Goal: Information Seeking & Learning: Find specific fact

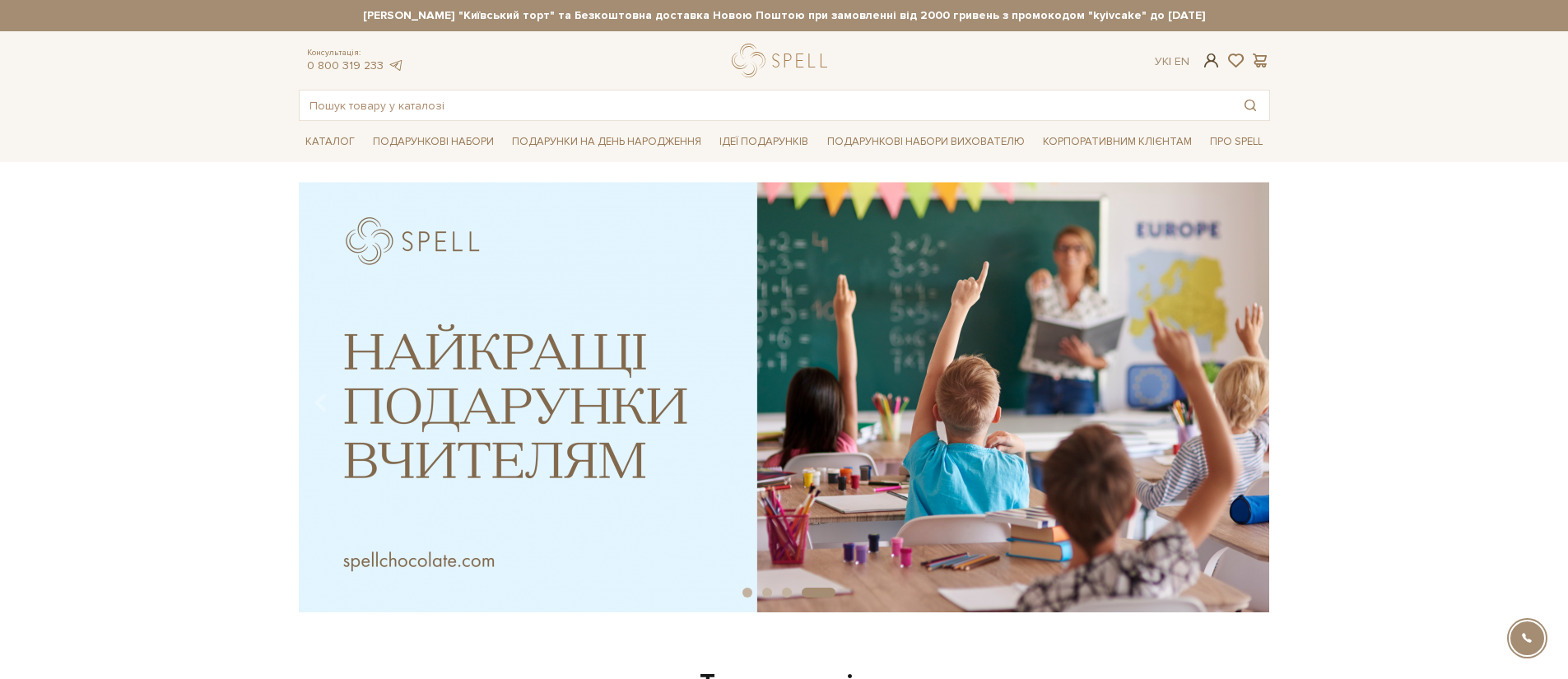
click at [1209, 65] on span at bounding box center [1211, 60] width 19 height 17
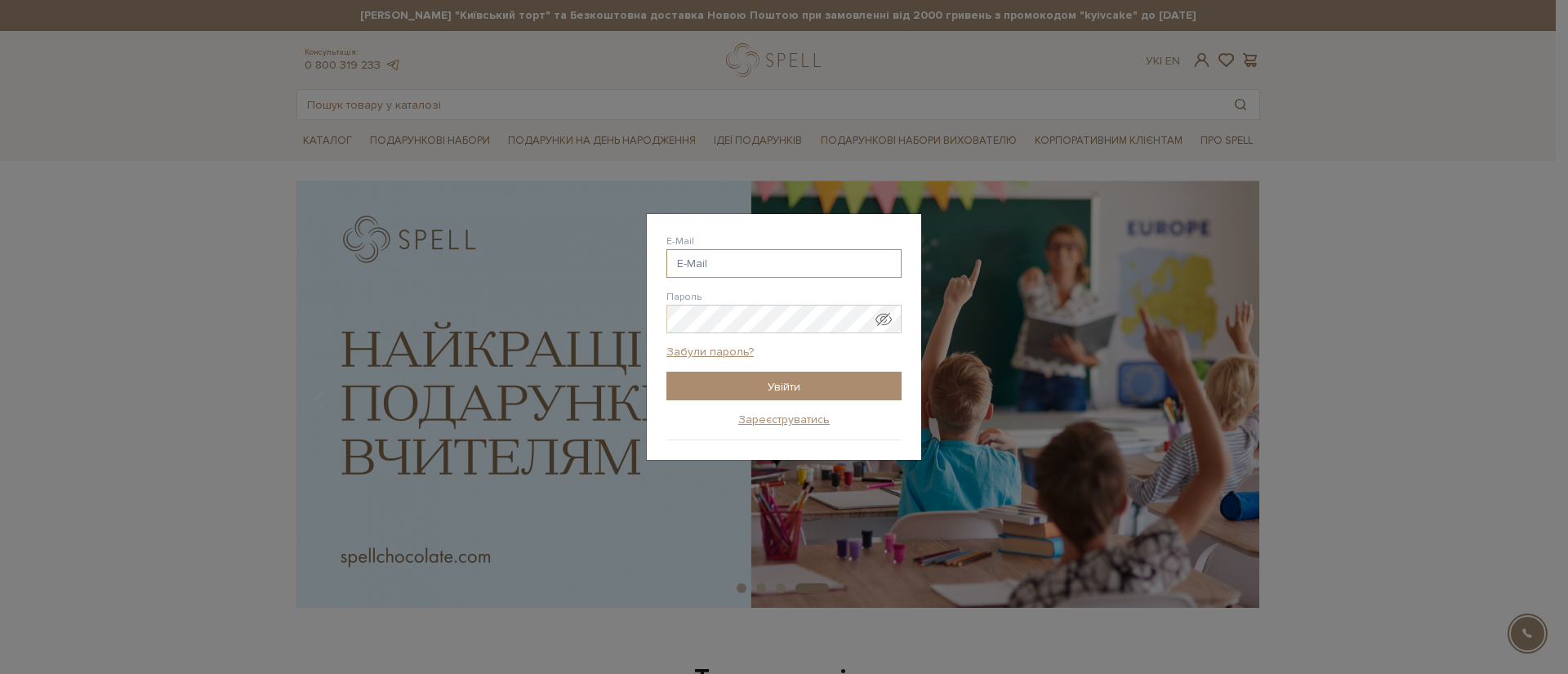
click at [858, 264] on input "E-Mail" at bounding box center [784, 263] width 235 height 29
type input "nickolay.malyshev96@gmail.com"
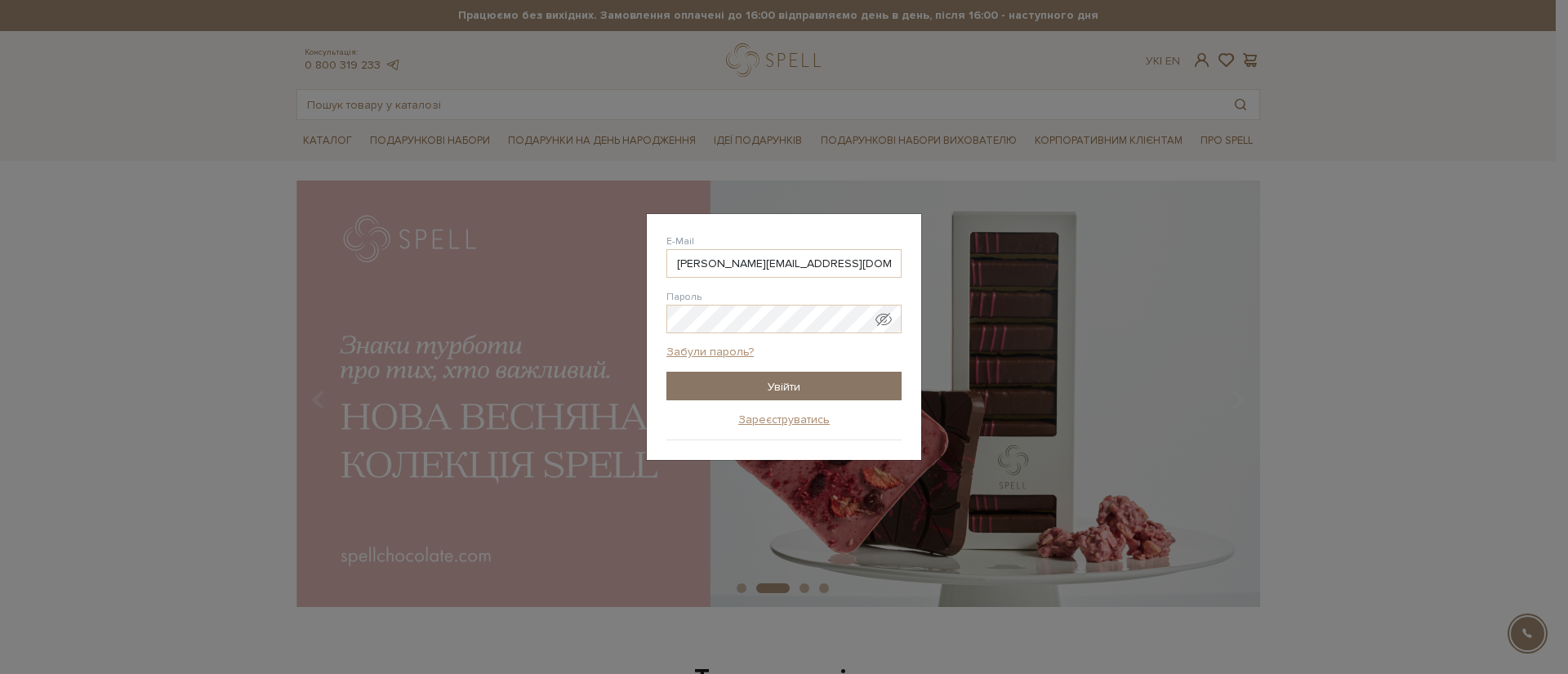
click at [782, 390] on input "Увійти" at bounding box center [784, 386] width 235 height 29
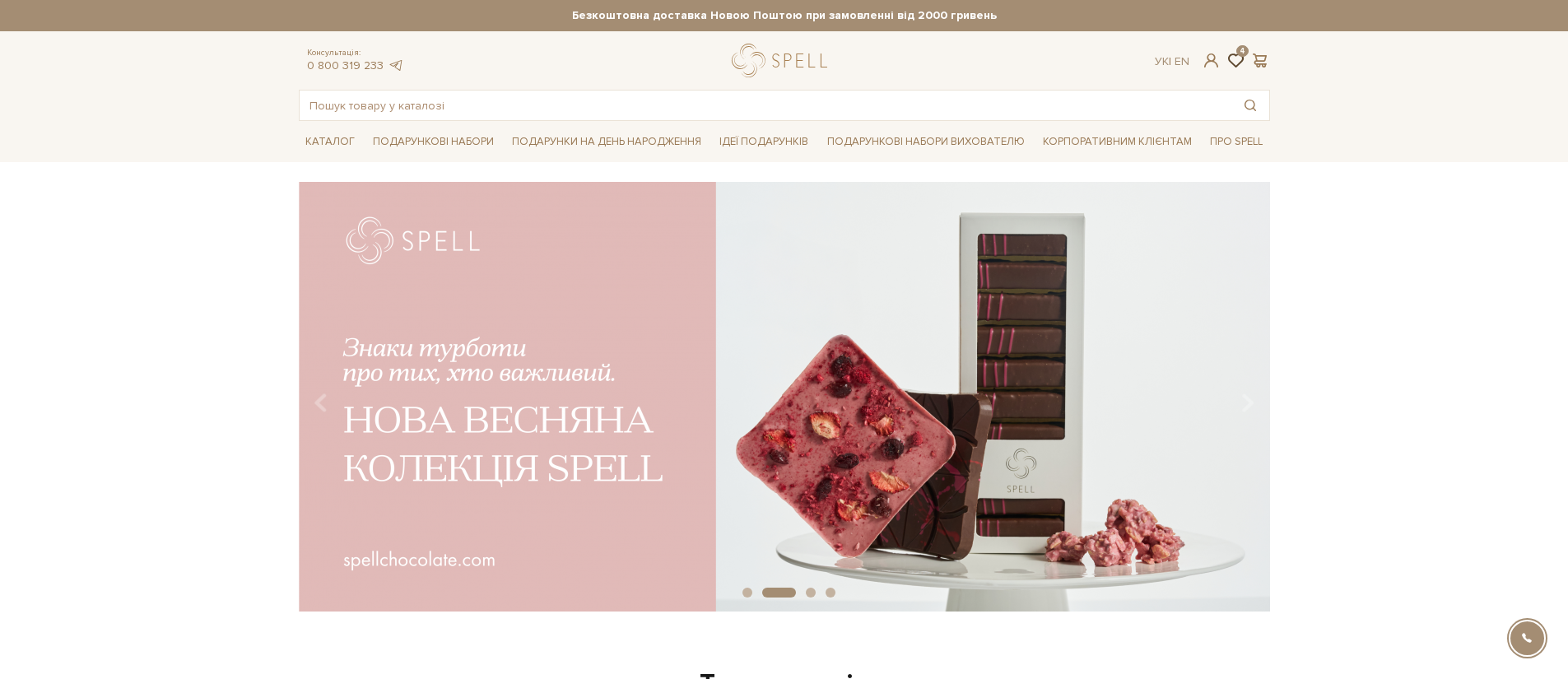
click at [1243, 55] on span at bounding box center [1235, 60] width 19 height 17
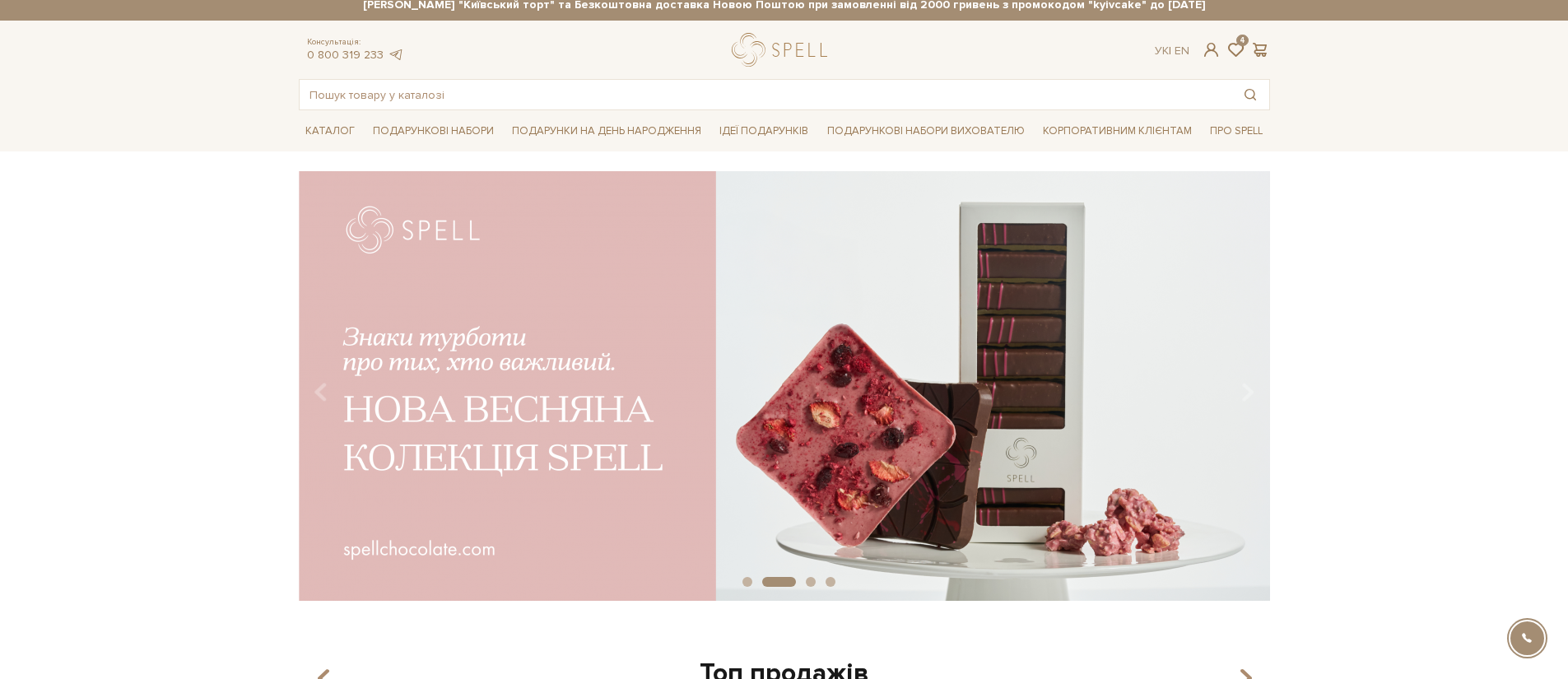
scroll to position [21, 0]
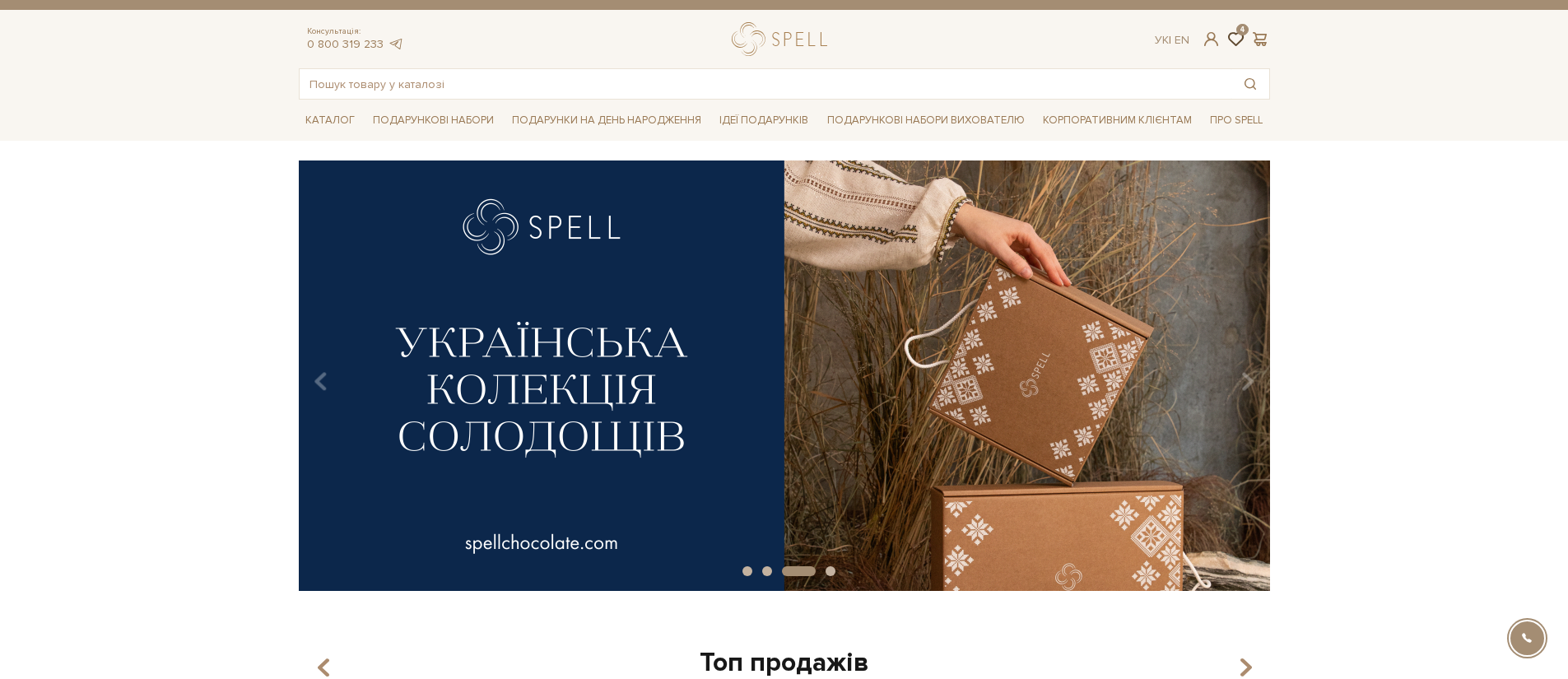
click at [1229, 39] on span at bounding box center [1235, 39] width 19 height 17
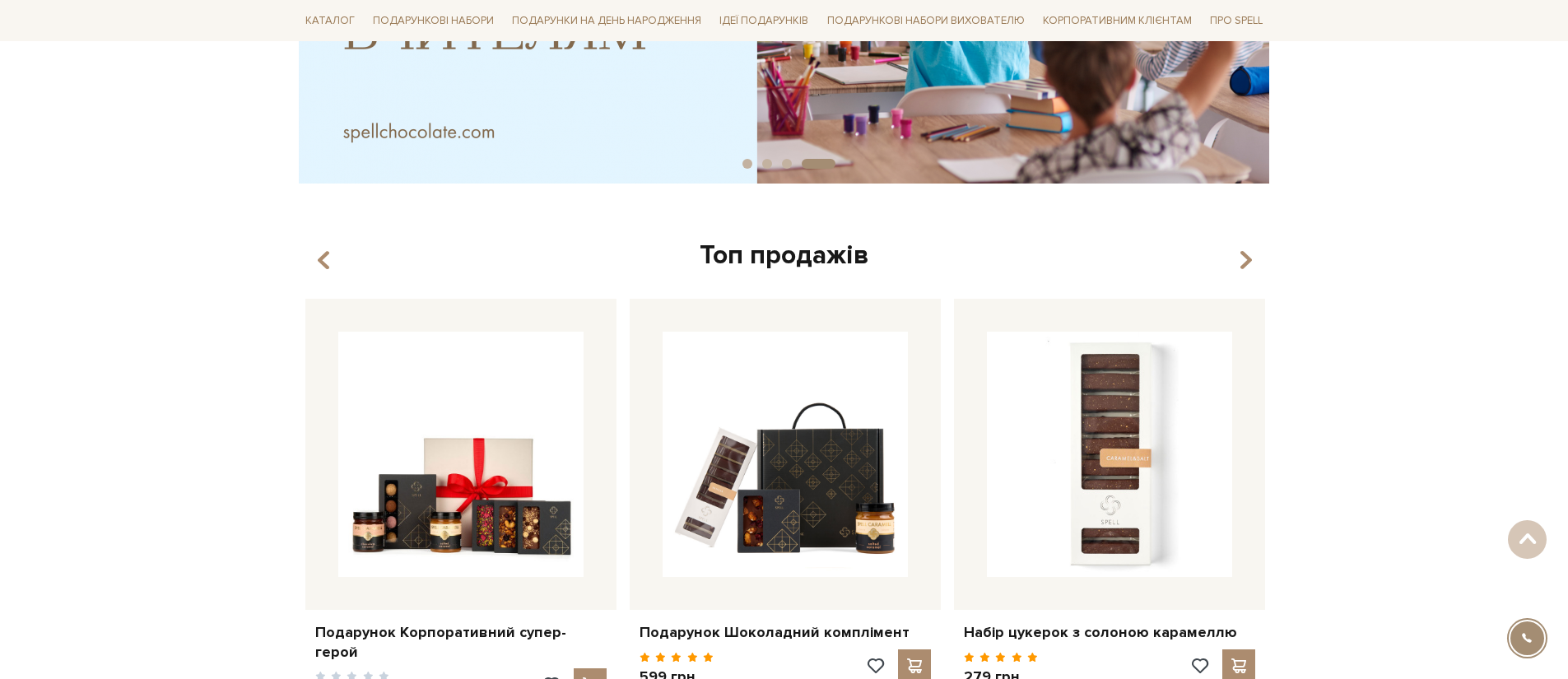
scroll to position [0, 0]
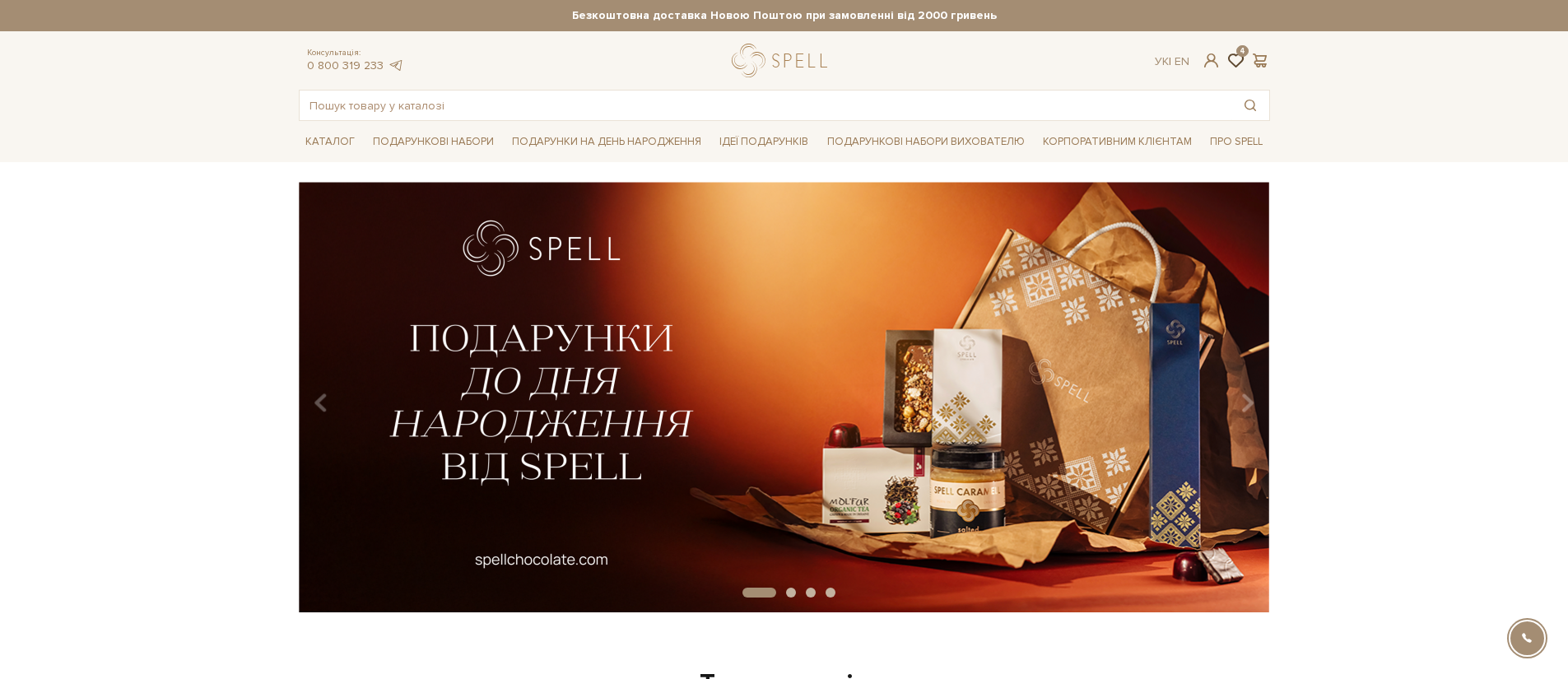
click at [1237, 60] on span at bounding box center [1235, 60] width 19 height 17
click at [1254, 56] on span at bounding box center [1260, 60] width 19 height 17
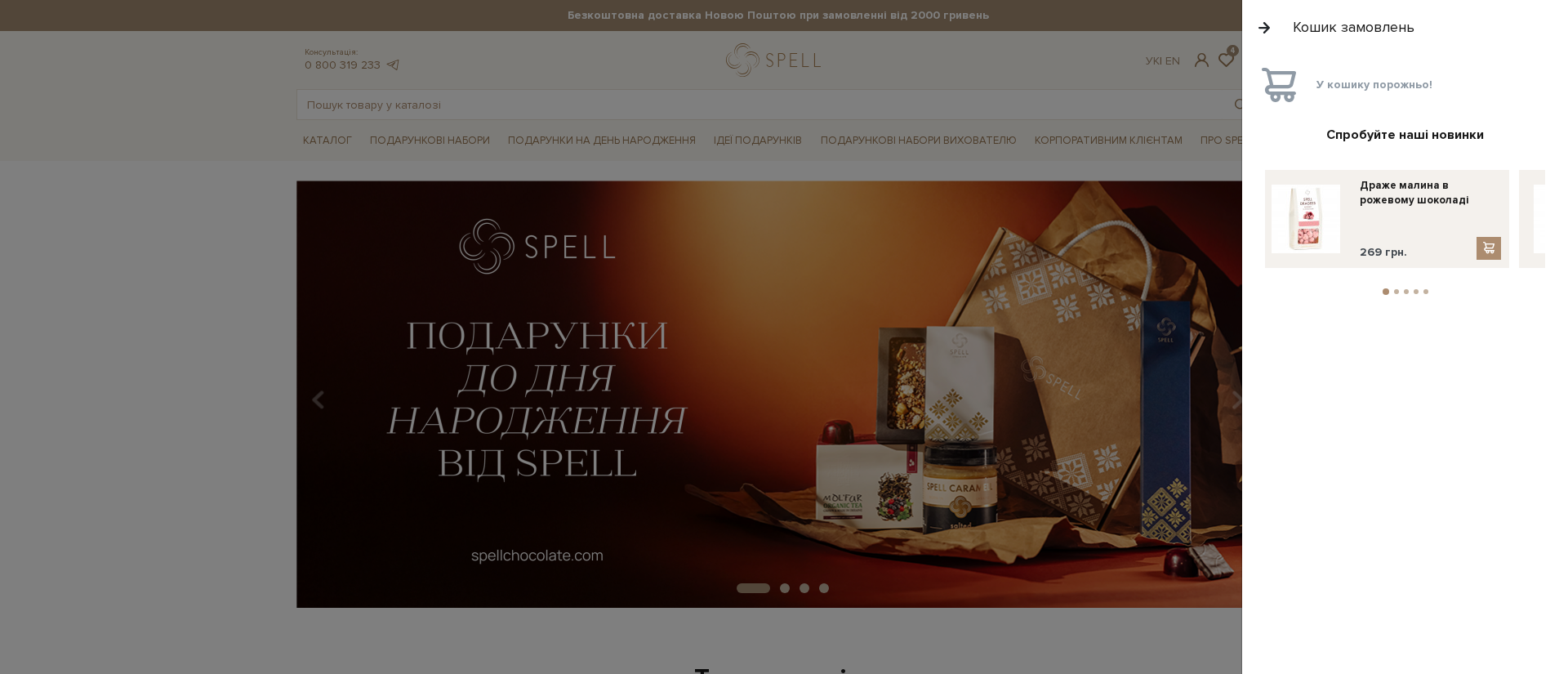
click at [1231, 55] on div at bounding box center [784, 337] width 1568 height 674
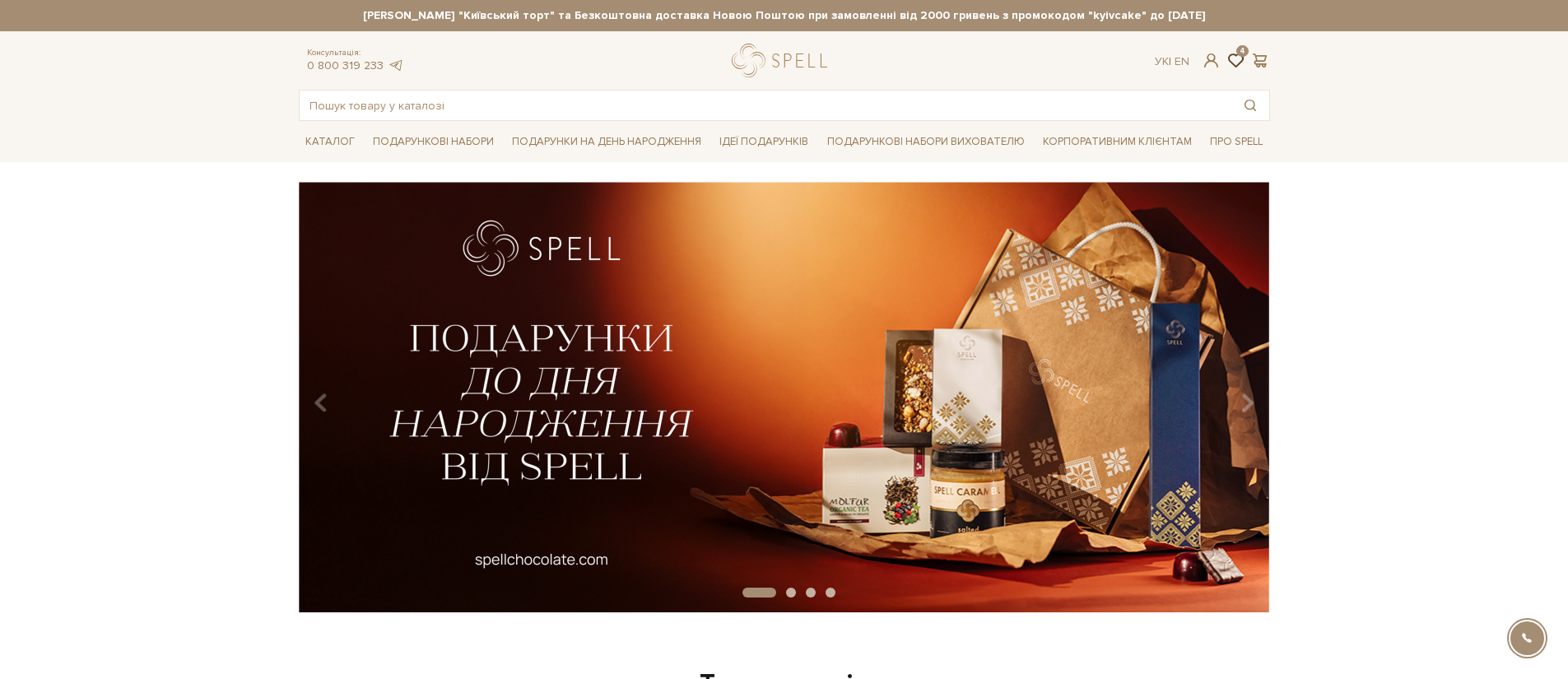
click at [1238, 58] on span at bounding box center [1235, 60] width 19 height 17
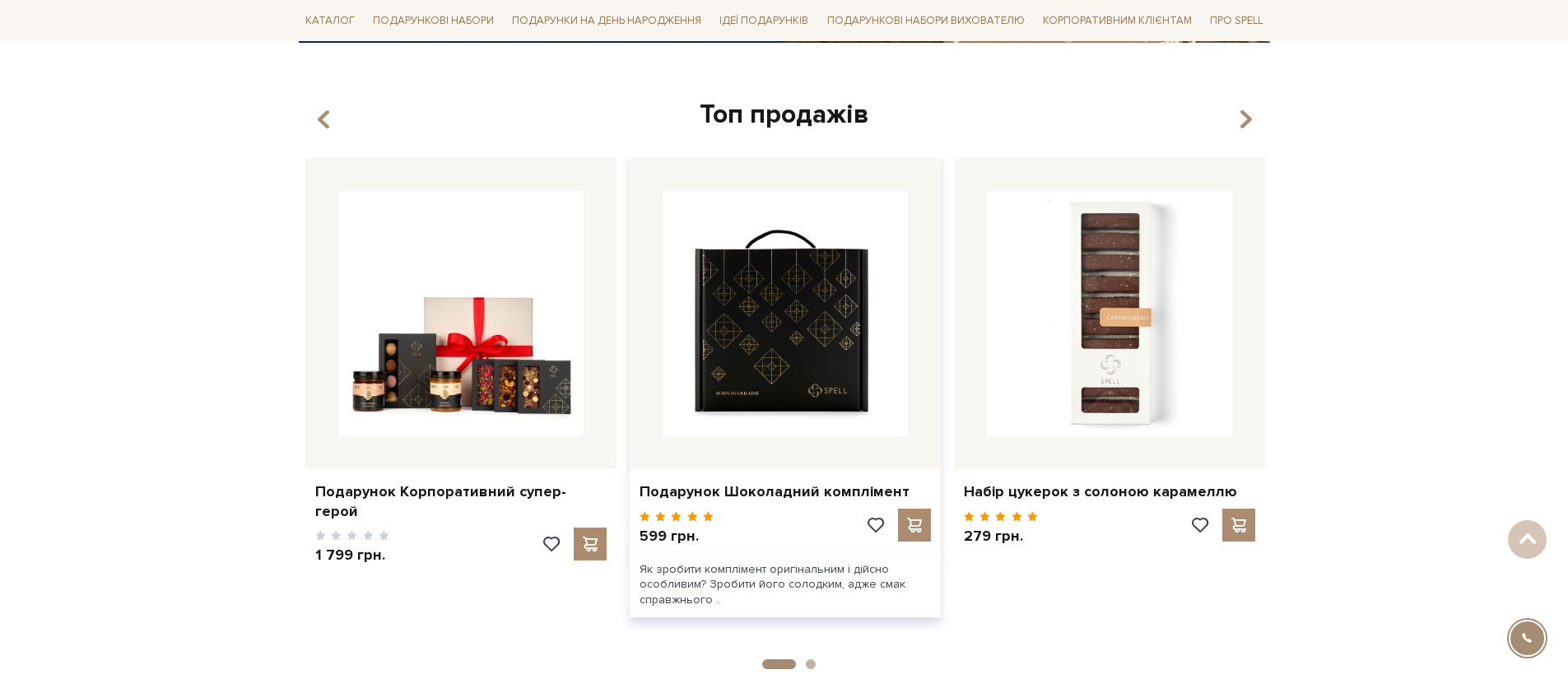
scroll to position [560, 0]
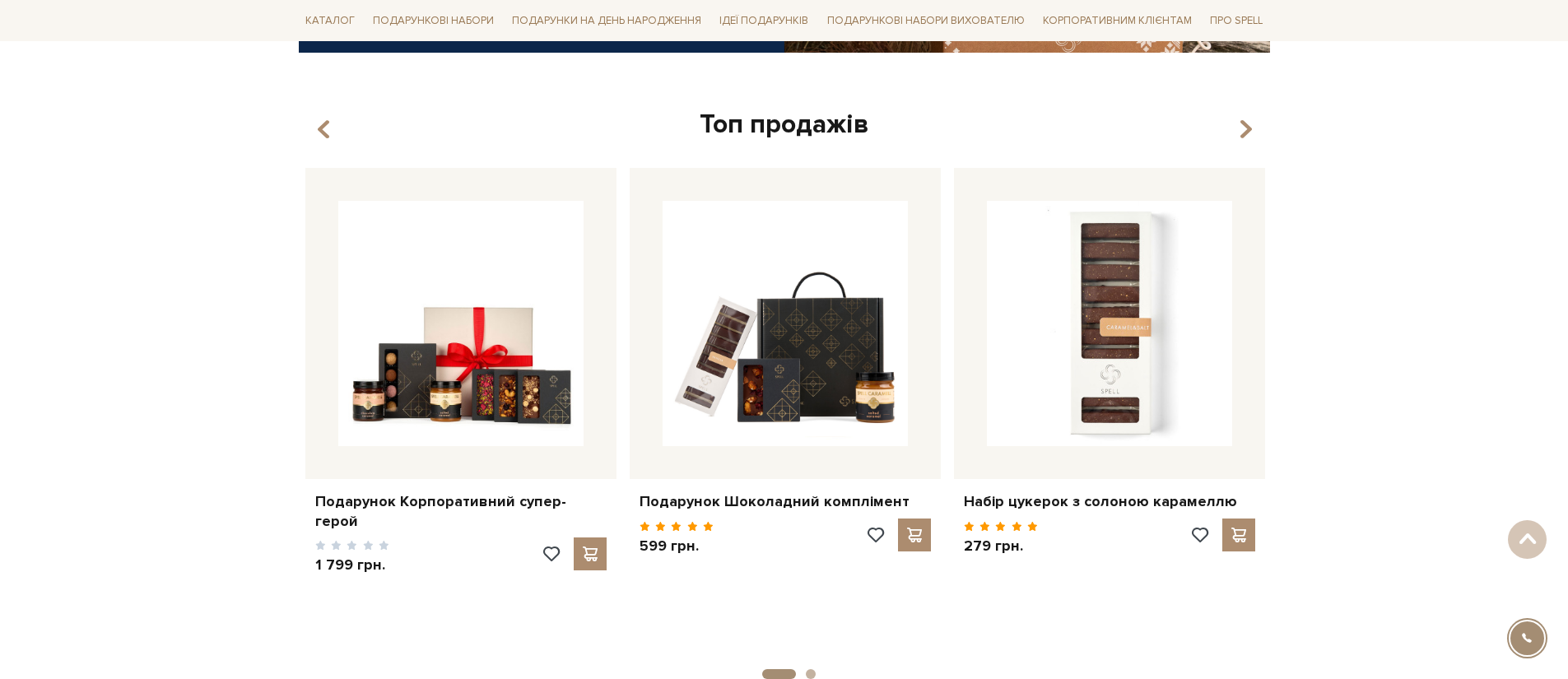
click at [1265, 119] on div "Топ продажів" at bounding box center [784, 124] width 972 height 35
click at [1249, 128] on icon "button" at bounding box center [1245, 130] width 14 height 28
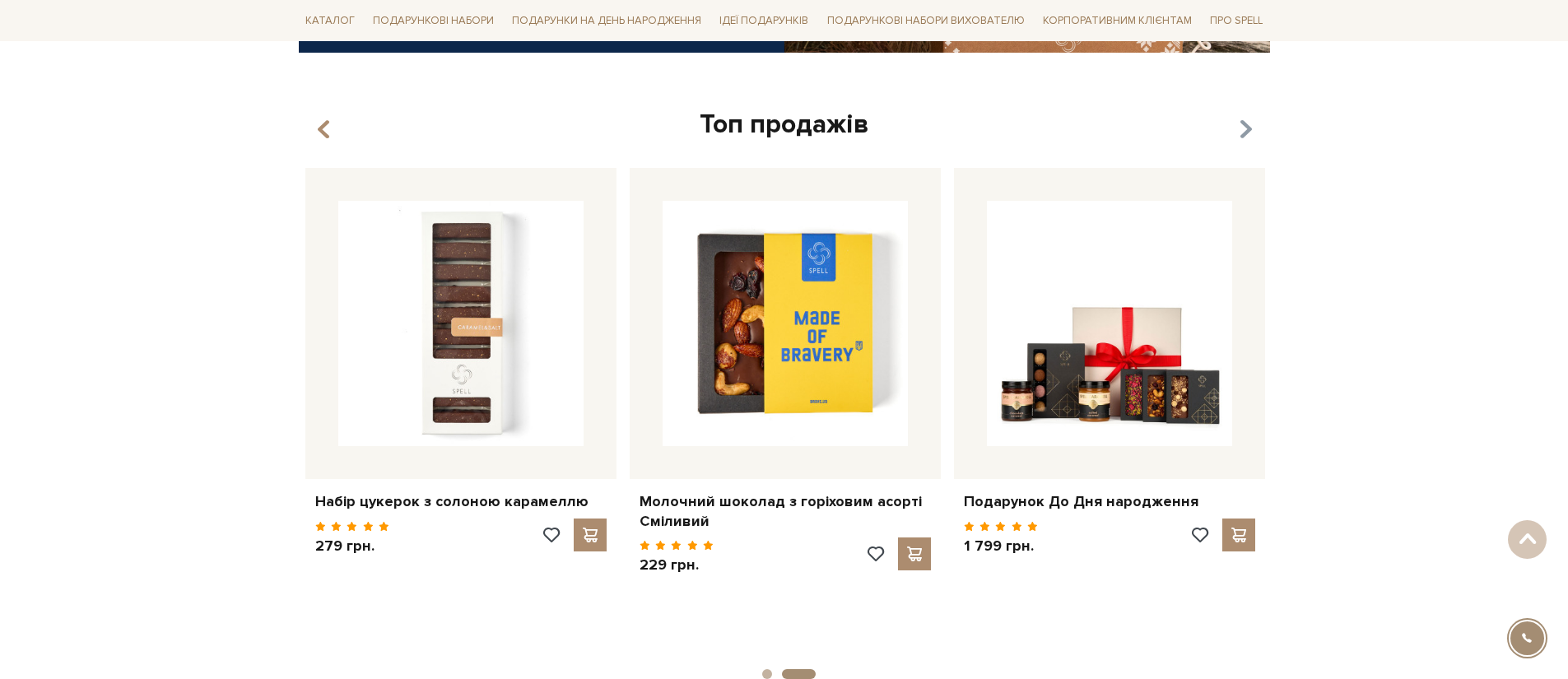
click at [1249, 128] on icon "button" at bounding box center [1245, 130] width 14 height 28
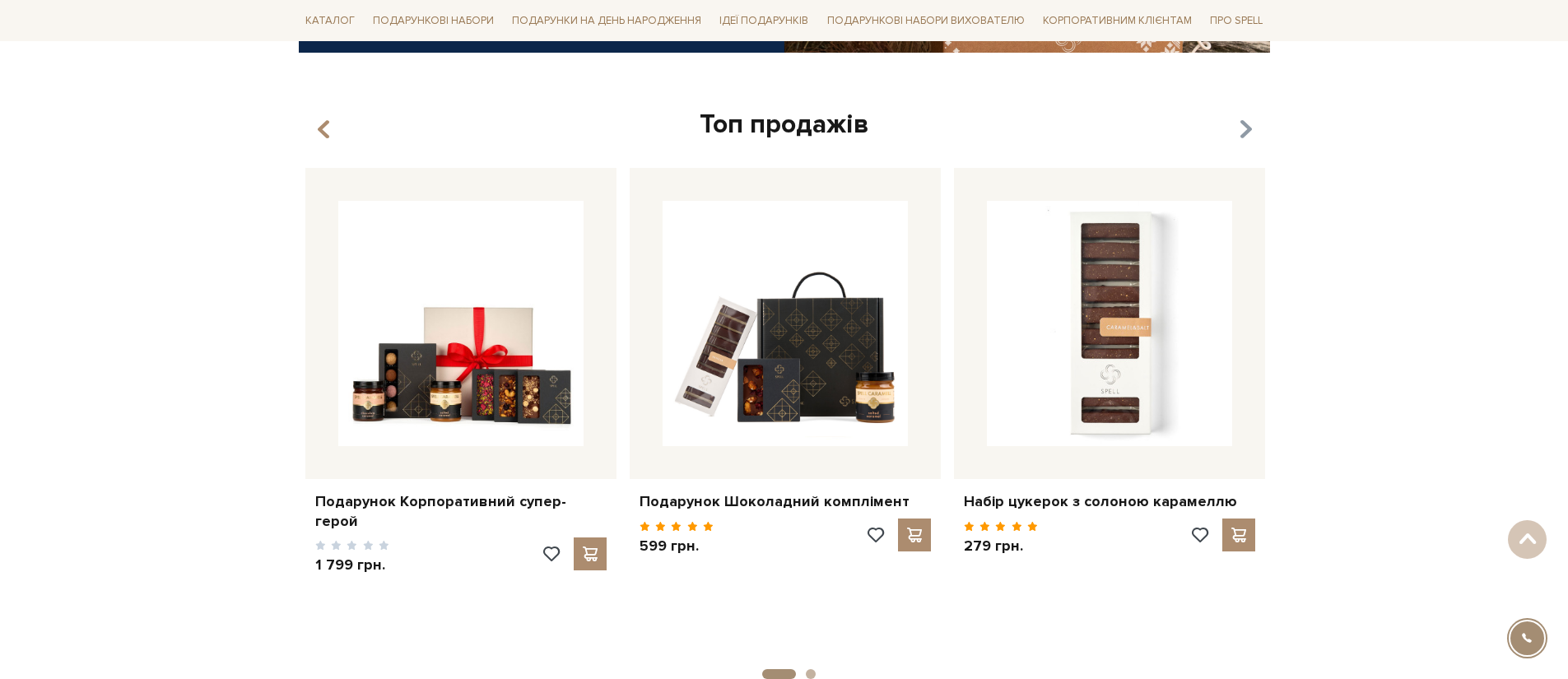
click at [1249, 128] on icon "button" at bounding box center [1245, 130] width 14 height 28
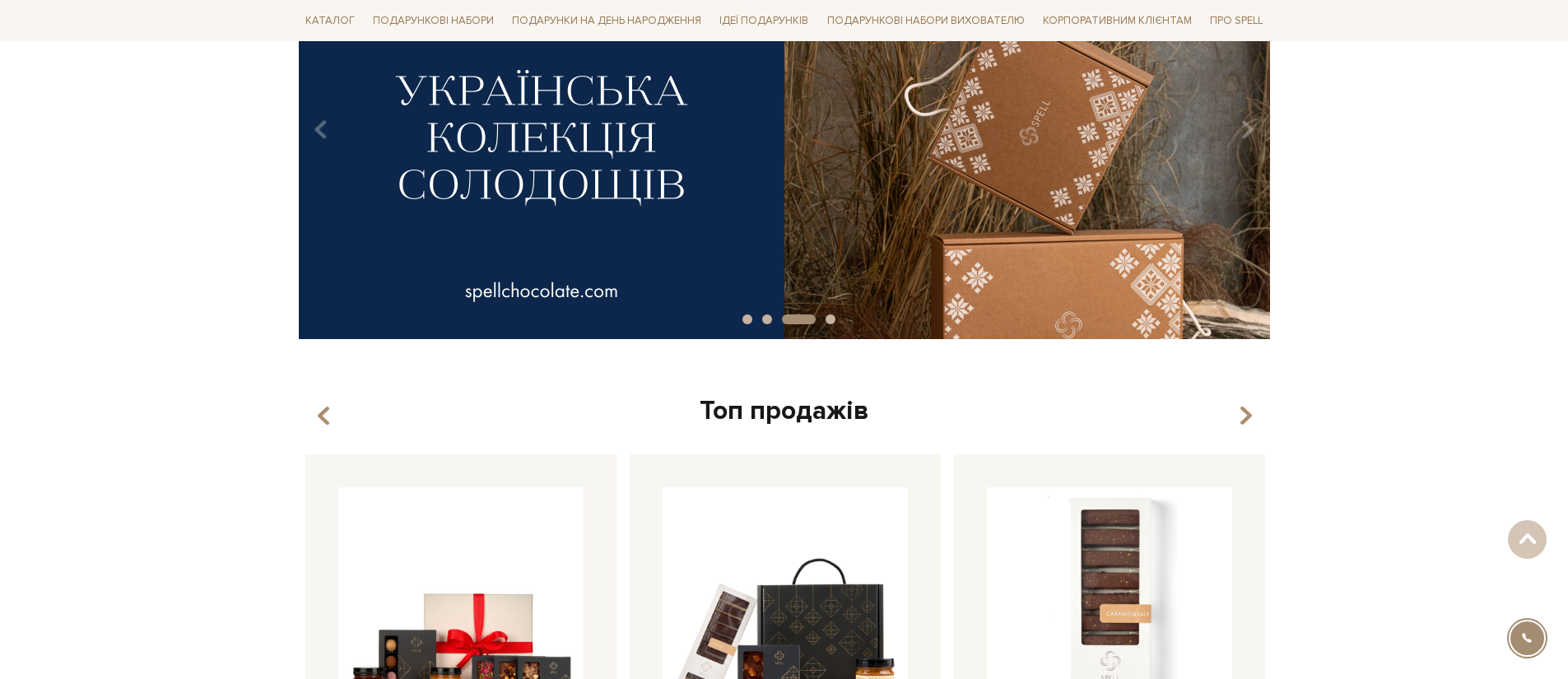
scroll to position [0, 0]
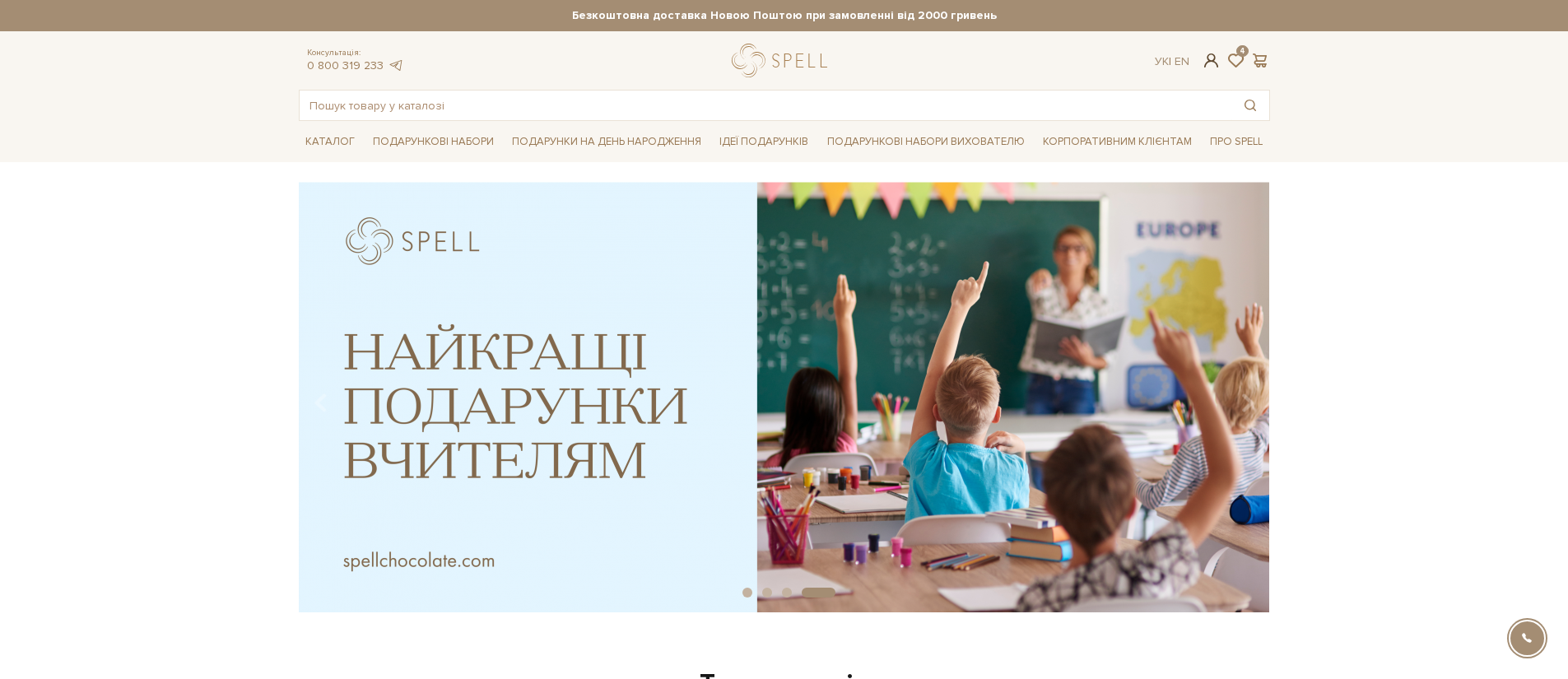
click at [1208, 66] on span at bounding box center [1211, 60] width 19 height 17
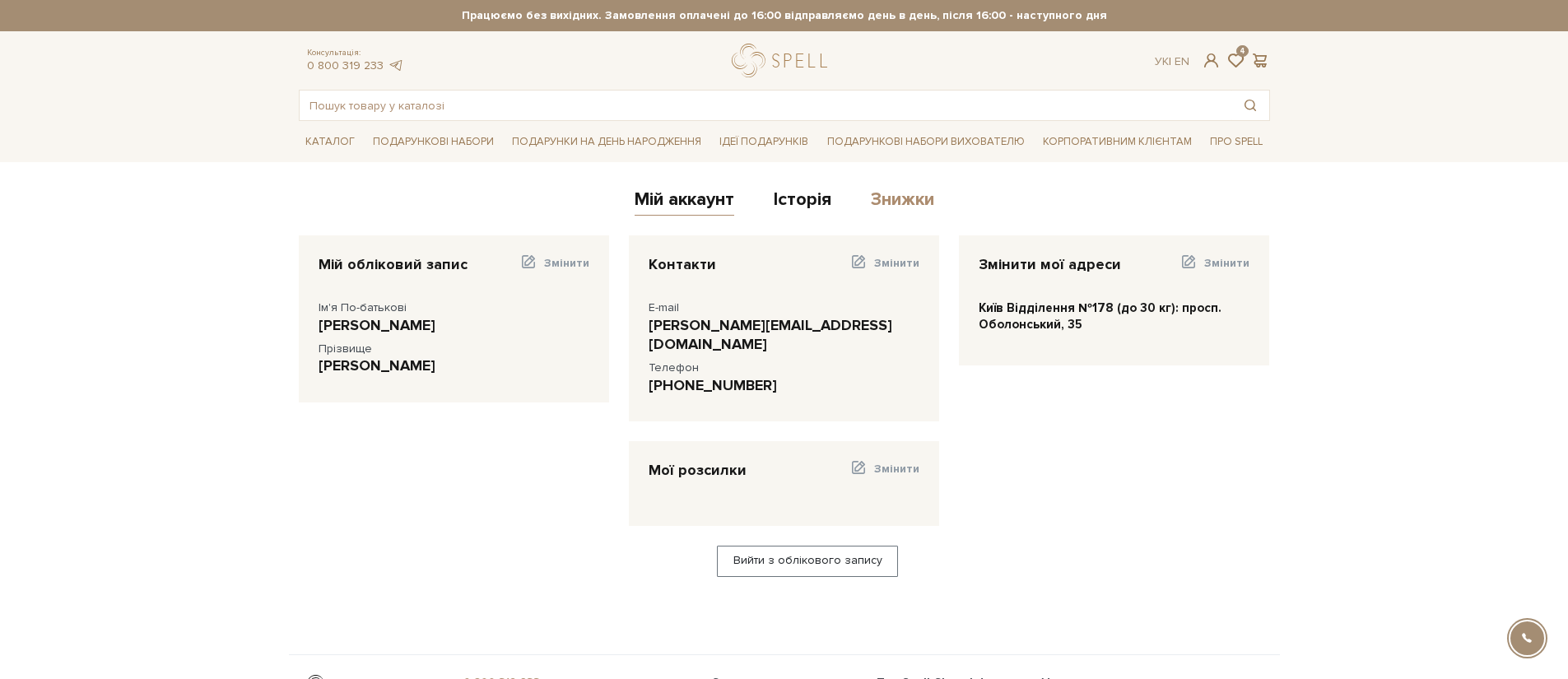
click at [912, 208] on link "Знижки" at bounding box center [902, 202] width 64 height 27
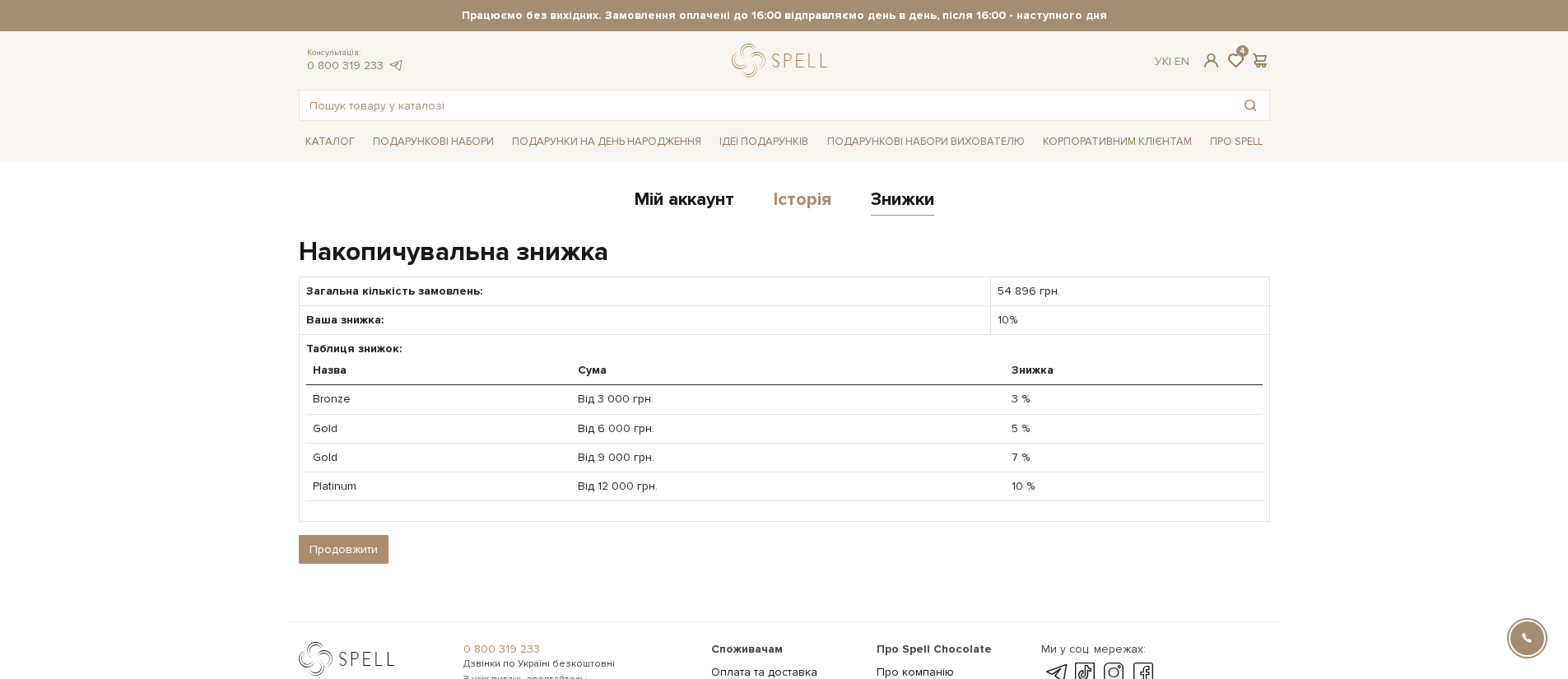
click at [821, 206] on link "Історія" at bounding box center [802, 202] width 58 height 27
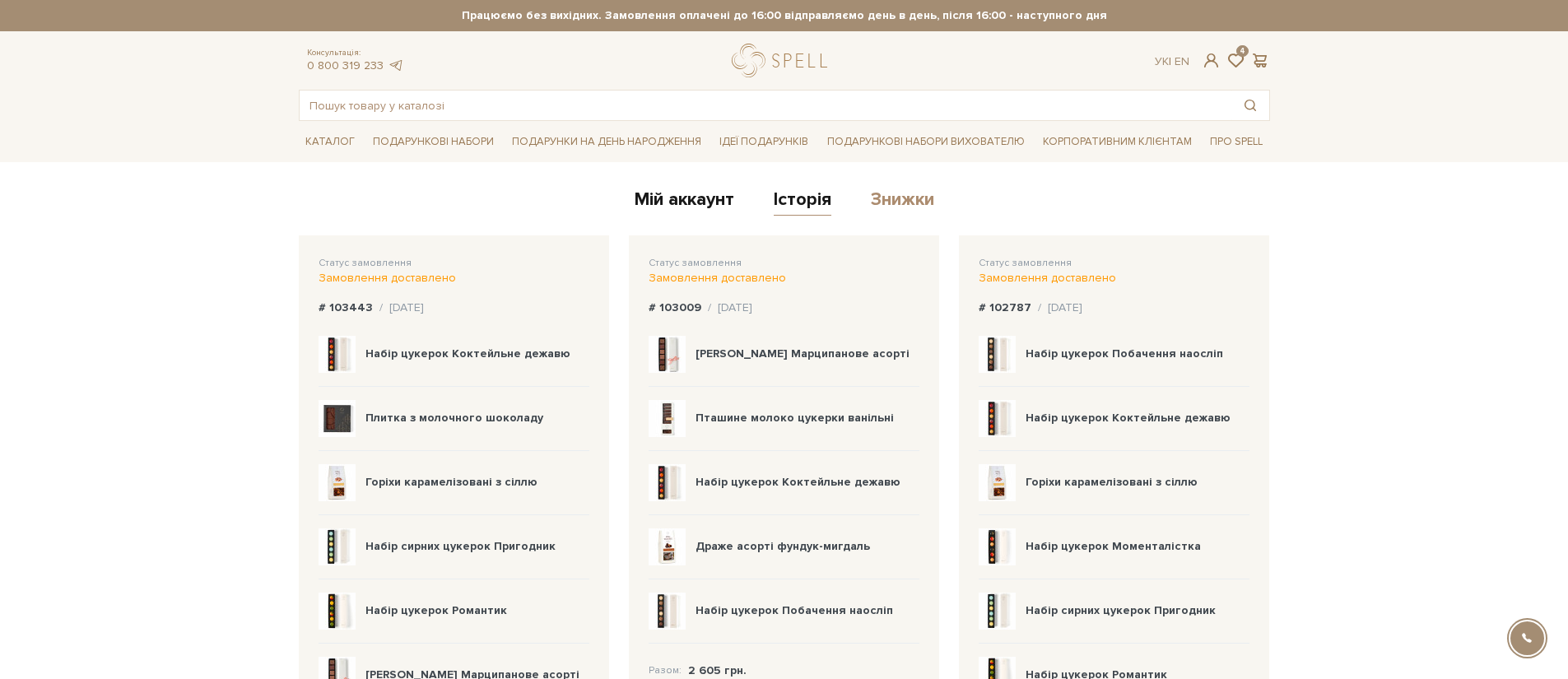
click at [885, 201] on link "Знижки" at bounding box center [902, 202] width 64 height 27
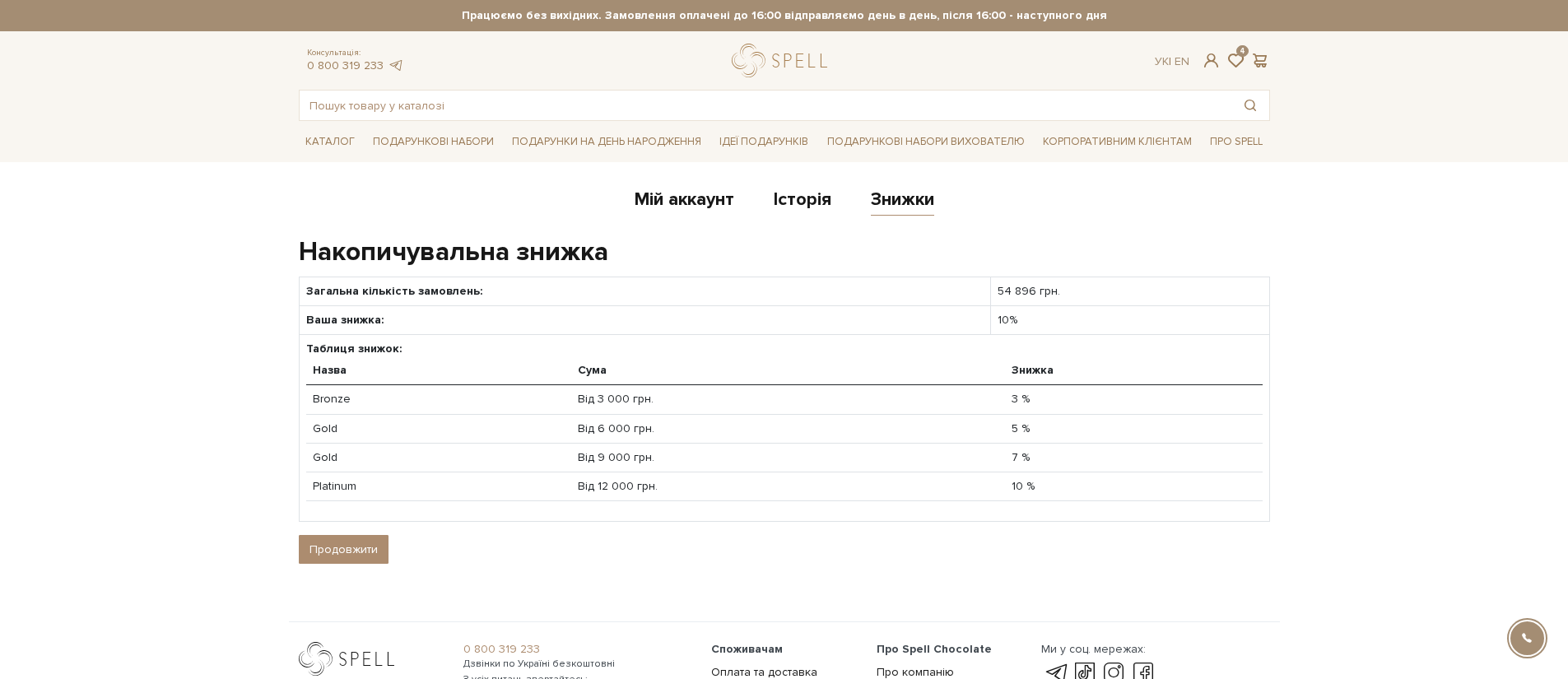
click at [841, 190] on div "Мій аккаунт Історія Знижки" at bounding box center [784, 202] width 972 height 41
click at [833, 192] on div "Мій аккаунт Історія Знижки" at bounding box center [784, 202] width 972 height 41
click at [811, 198] on link "Історія" at bounding box center [802, 202] width 58 height 27
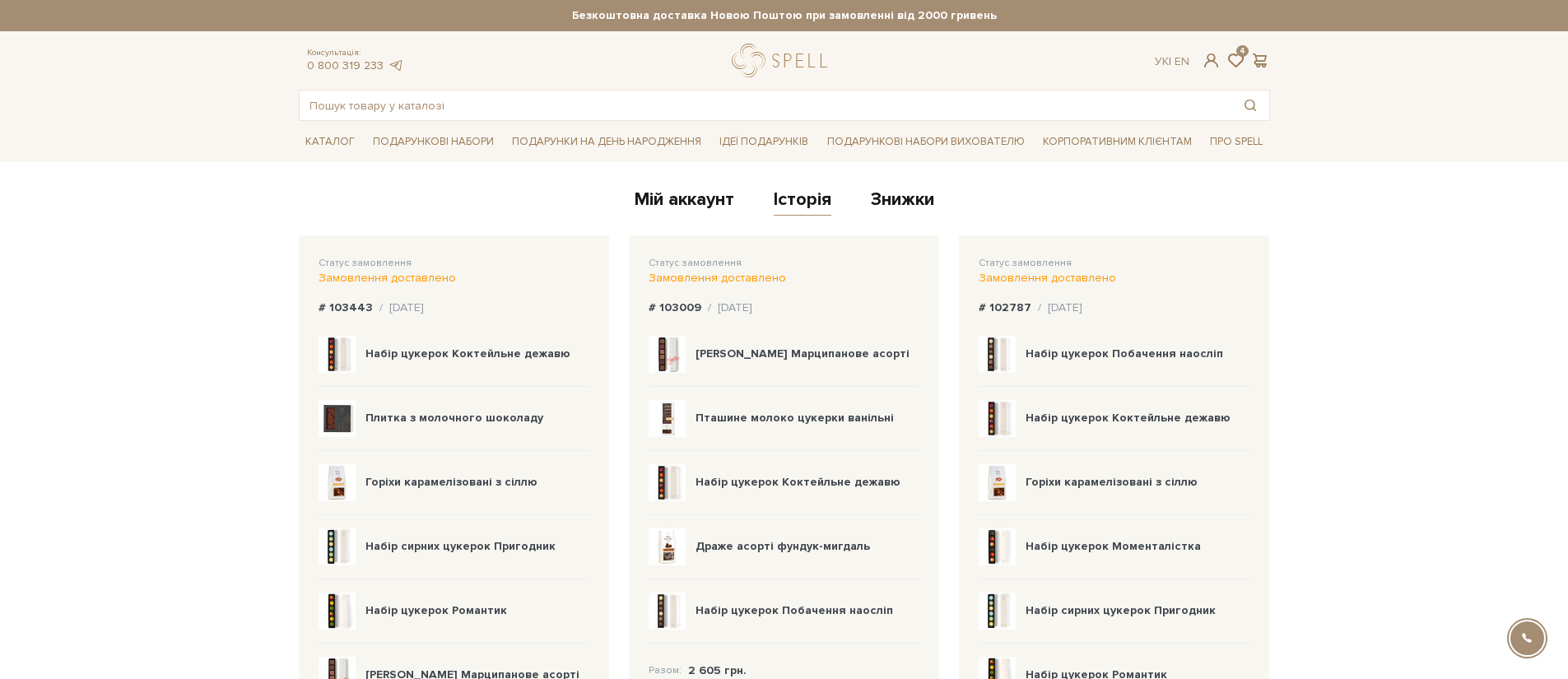
click at [1222, 69] on div "Консультація: 0 800 319 233 Ук | En | 4" at bounding box center [784, 61] width 991 height 34
click at [1231, 64] on span at bounding box center [1235, 60] width 19 height 17
click at [340, 143] on div "Пташине молоко цукерки ванільні 199 грн. Набір цукерок Моменталістка 369 грн. Г…" at bounding box center [178, 105] width 330 height 183
click at [440, 108] on input "text" at bounding box center [766, 105] width 932 height 30
click at [440, 108] on input "g" at bounding box center [766, 105] width 932 height 30
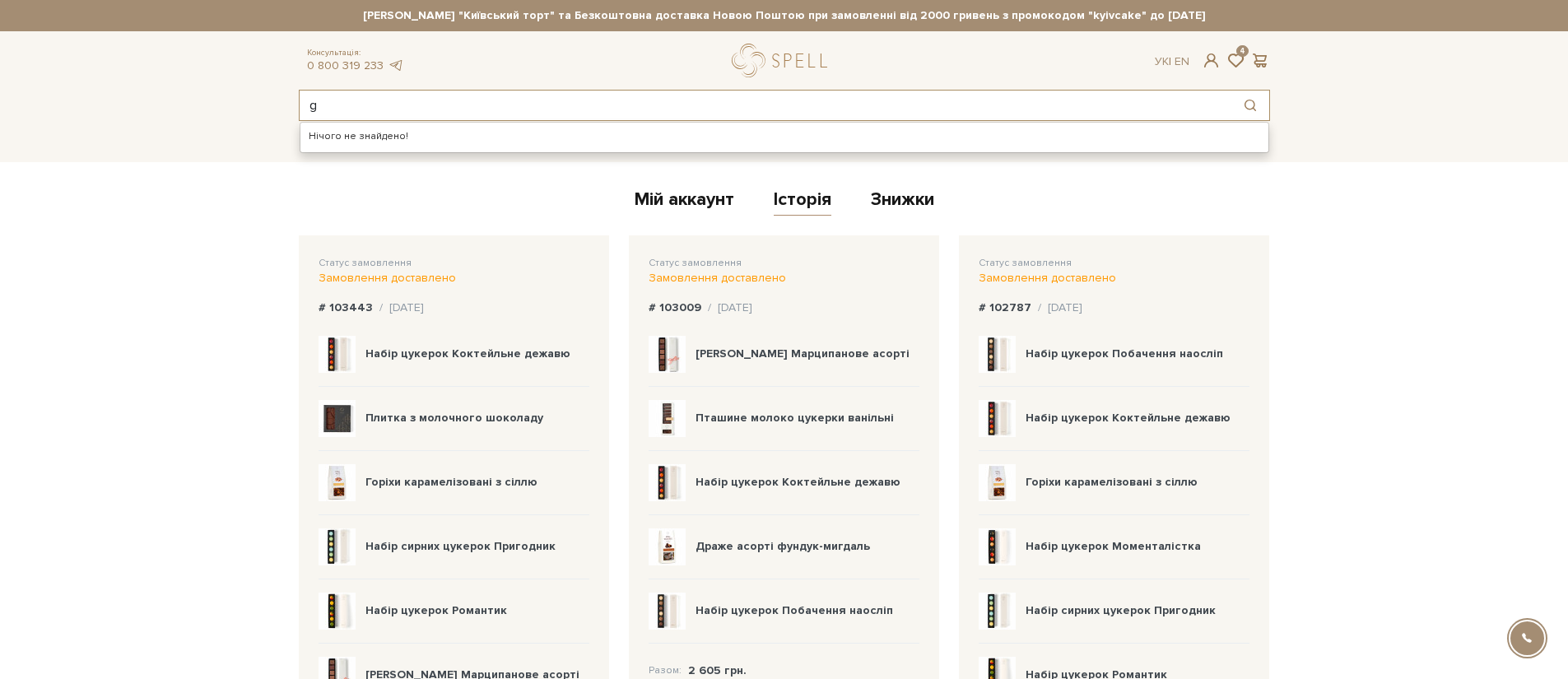
click at [440, 108] on input "g" at bounding box center [766, 105] width 932 height 30
click at [742, 432] on div "Пташине молоко цукерки ванільні" at bounding box center [784, 419] width 271 height 64
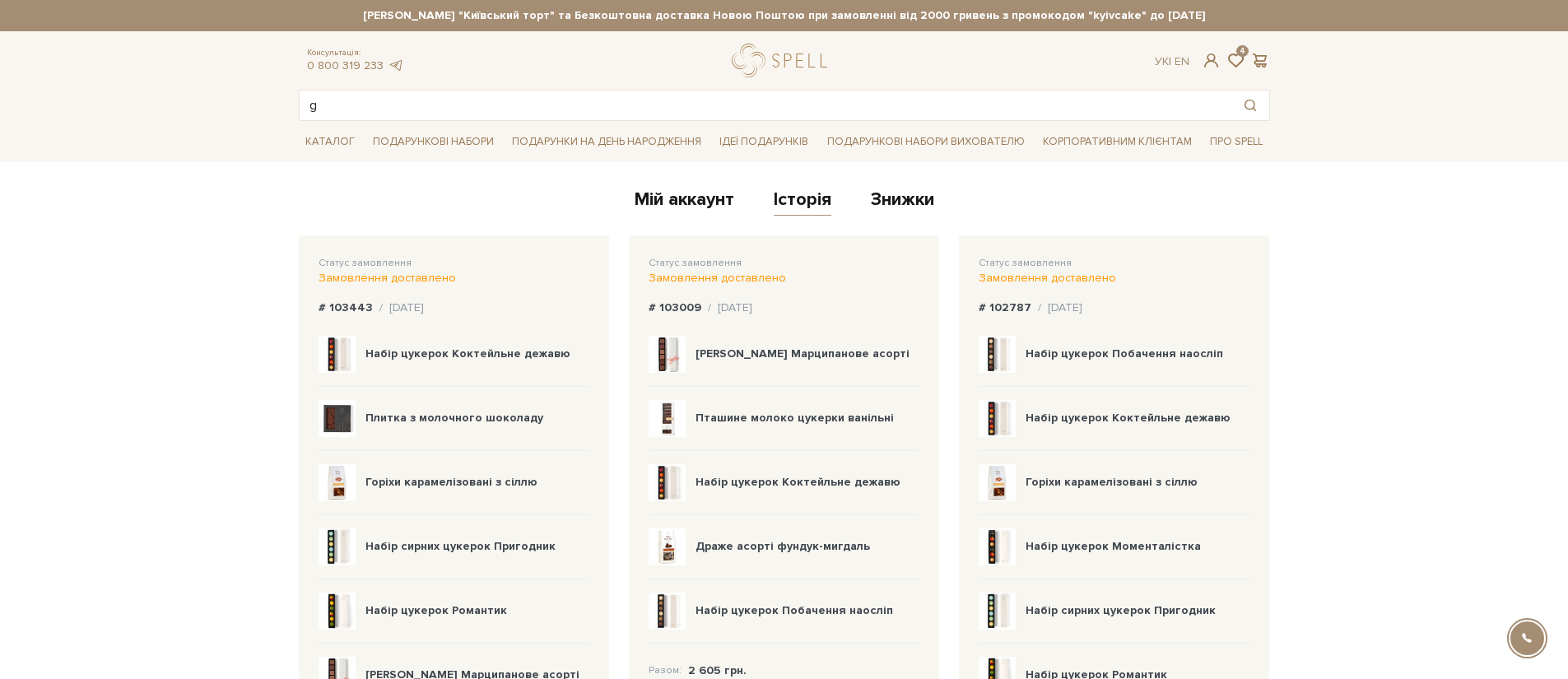
click at [744, 423] on b "Пташине молоко цукерки ванільні" at bounding box center [795, 417] width 198 height 14
copy div "Пташине молоко цукерки ванільні"
click at [511, 117] on input "g" at bounding box center [766, 105] width 932 height 30
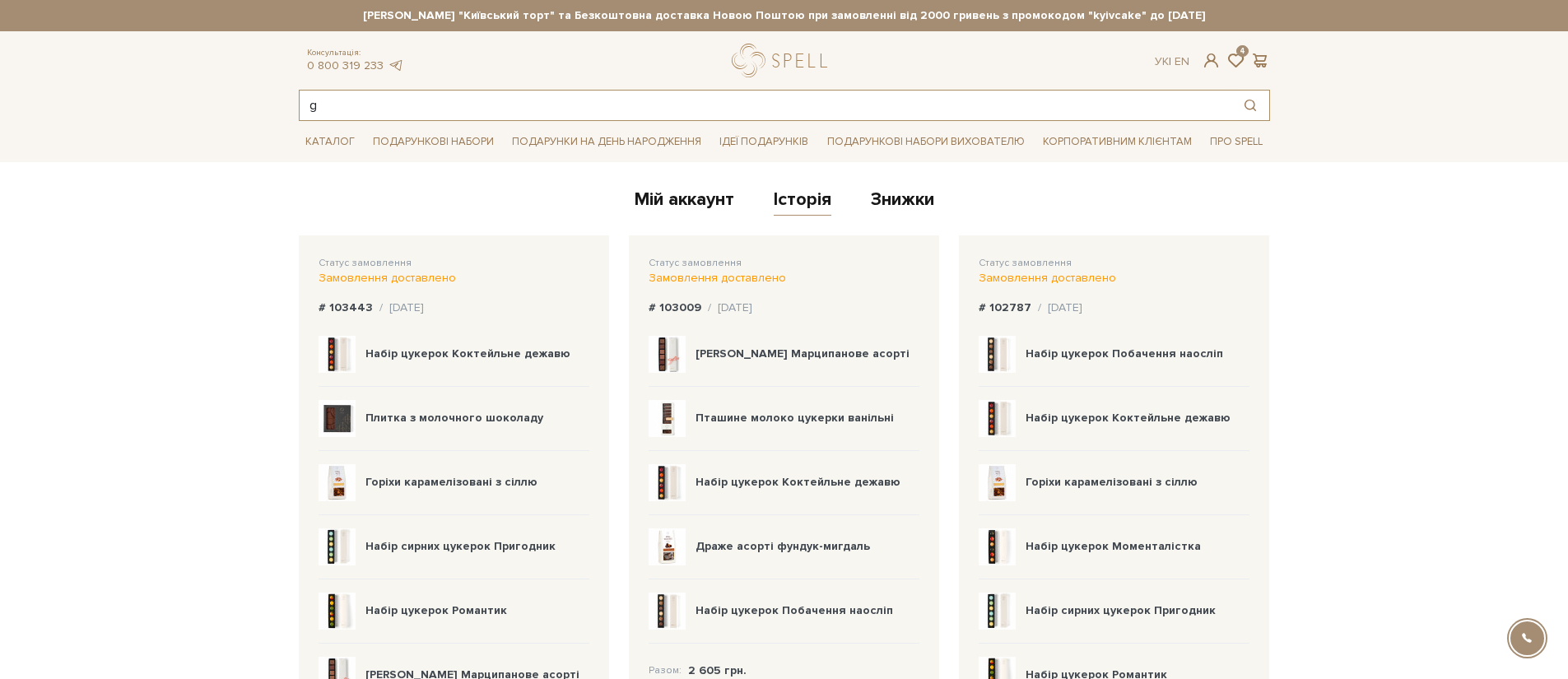
click at [511, 117] on input "g" at bounding box center [766, 105] width 932 height 30
paste input "Пташине молоко цукерки ванільні"
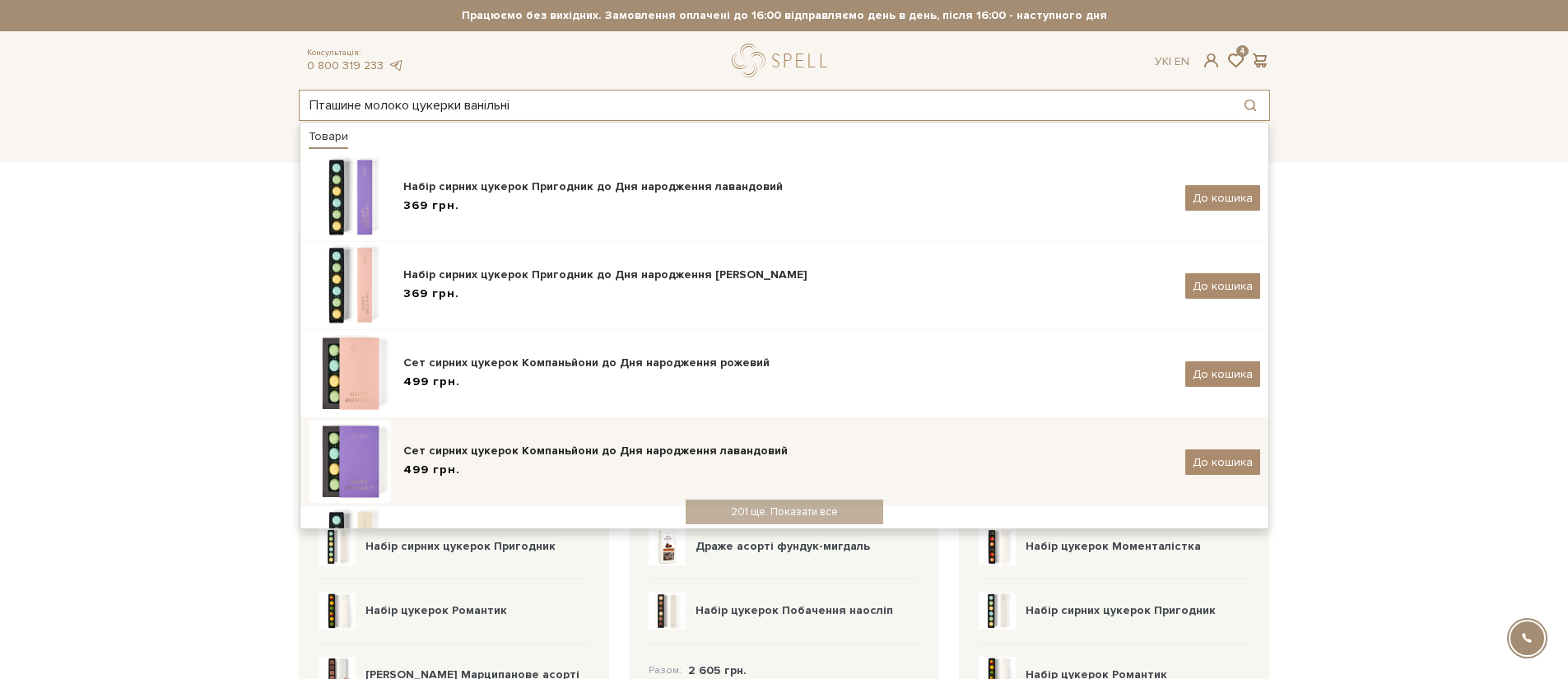
type input "Пташине молоко цукерки ванільні"
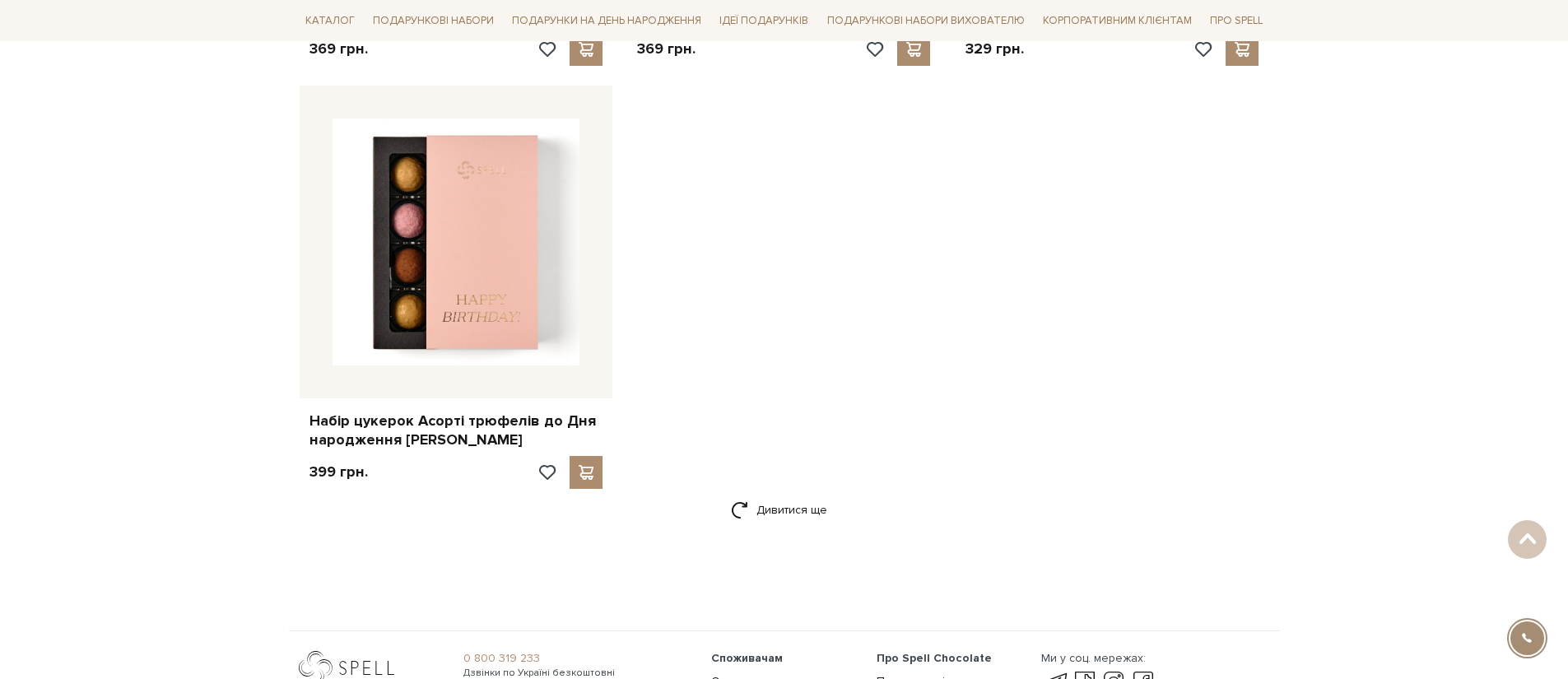
scroll to position [2382, 0]
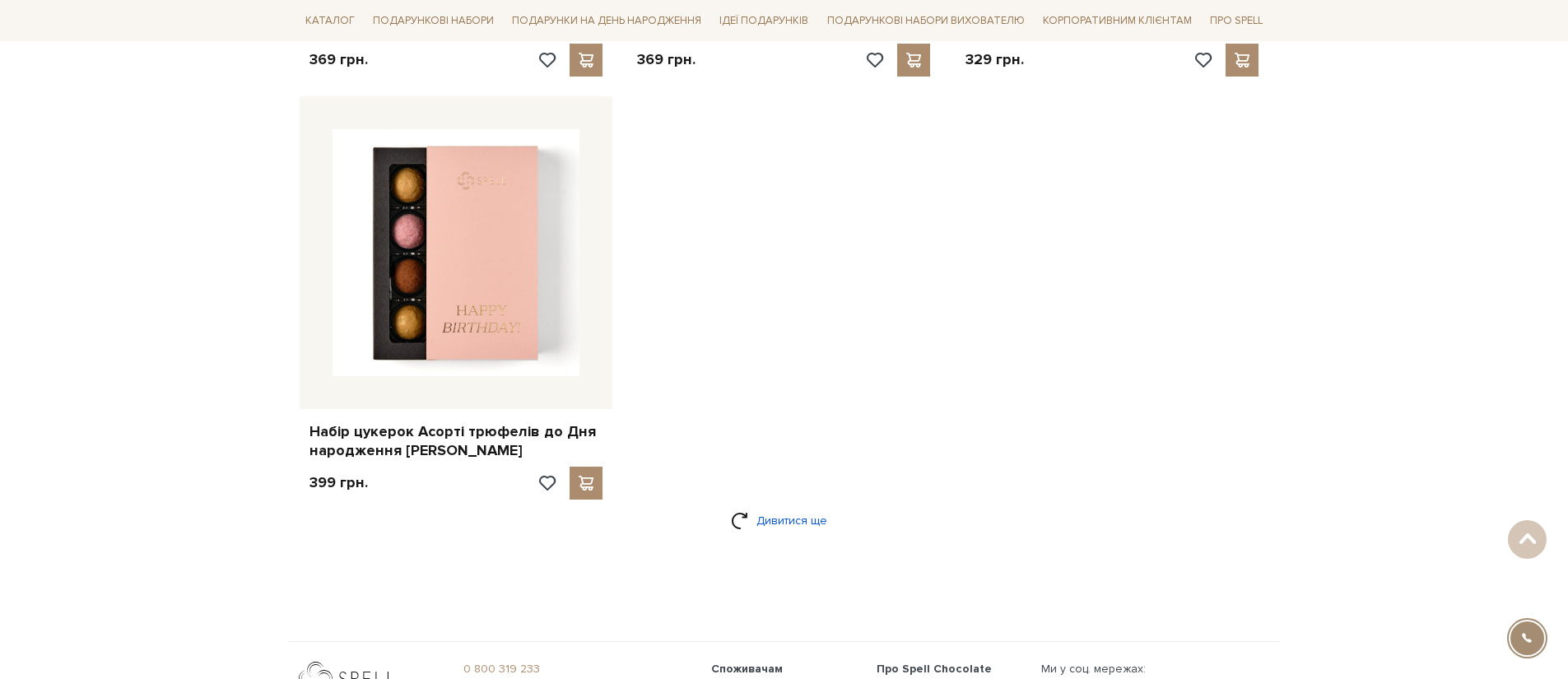
click at [789, 514] on link "Дивитися ще" at bounding box center [784, 521] width 107 height 29
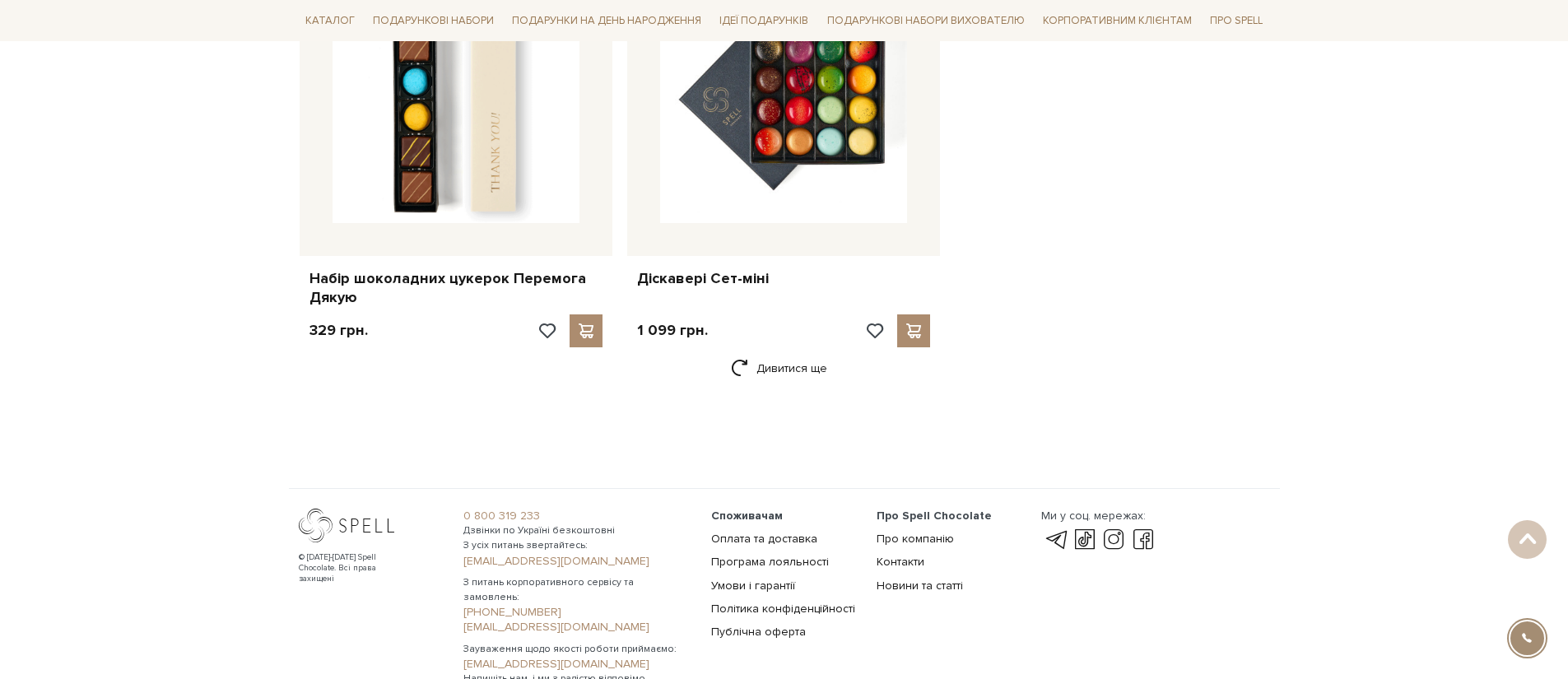
scroll to position [4737, 0]
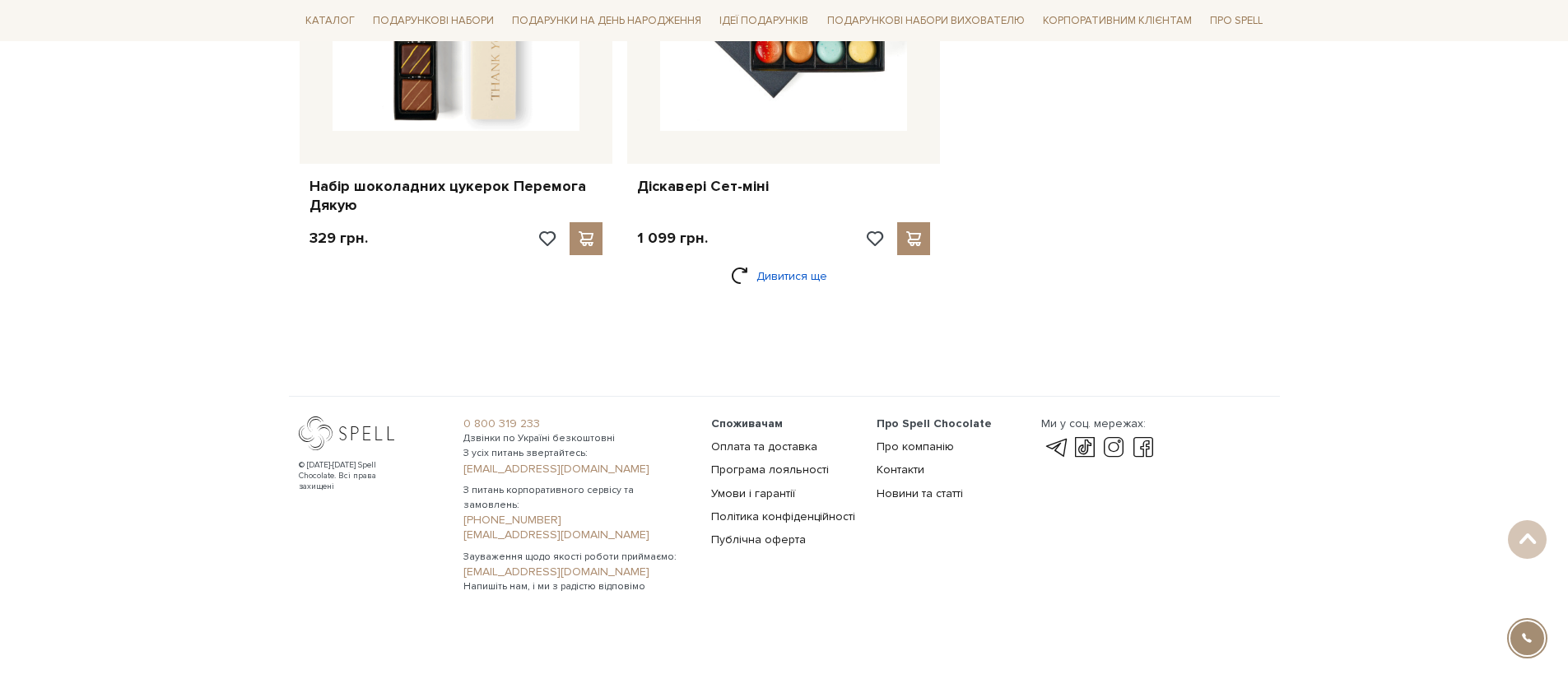
click at [797, 276] on link "Дивитися ще" at bounding box center [784, 276] width 107 height 29
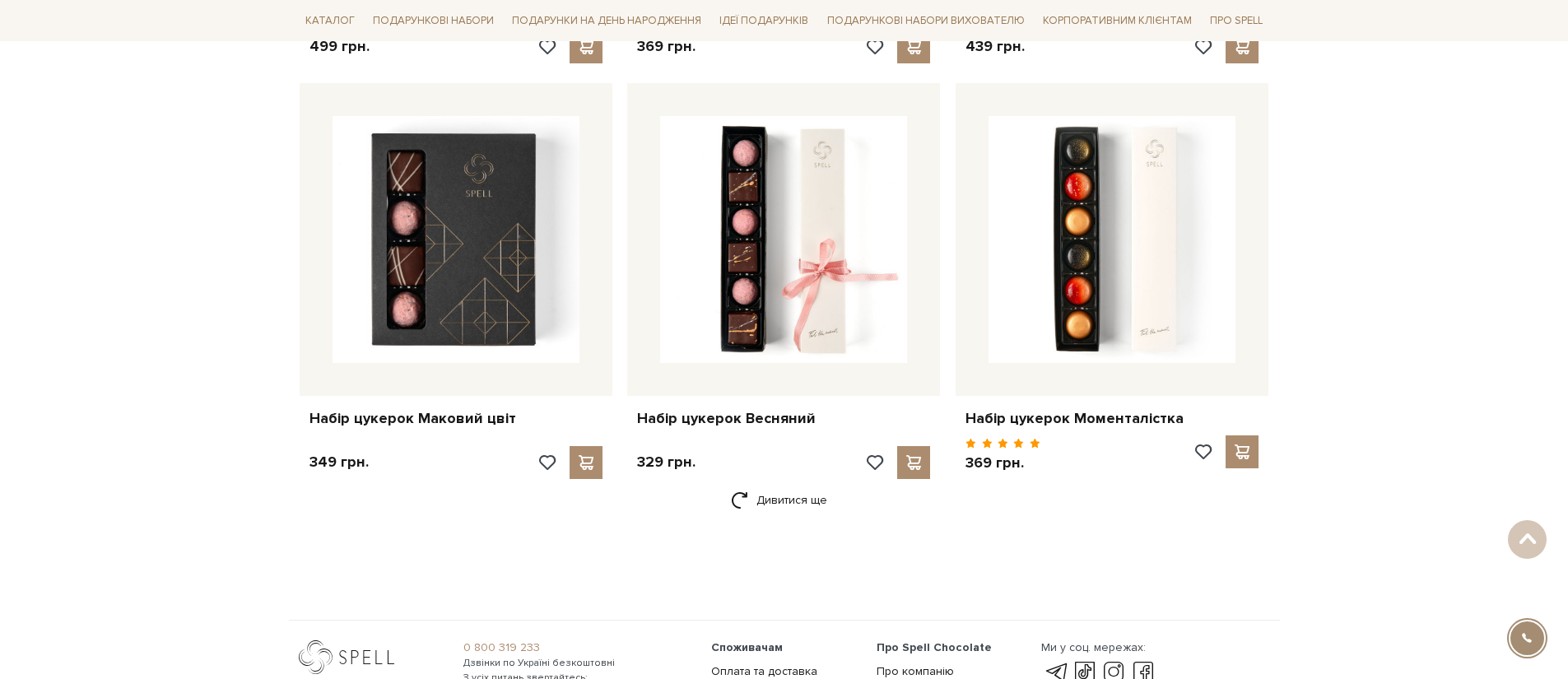
scroll to position [6858, 0]
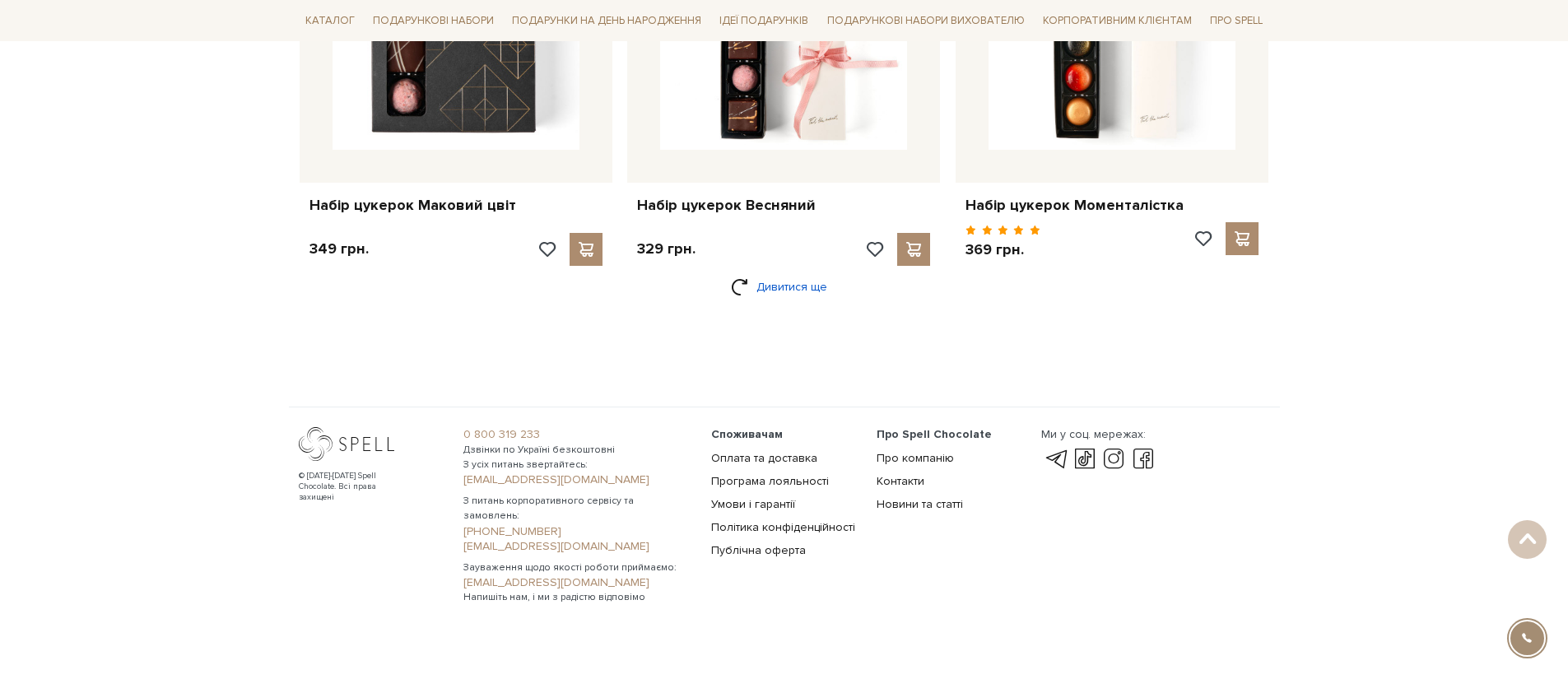
click at [806, 287] on link "Дивитися ще" at bounding box center [784, 287] width 107 height 29
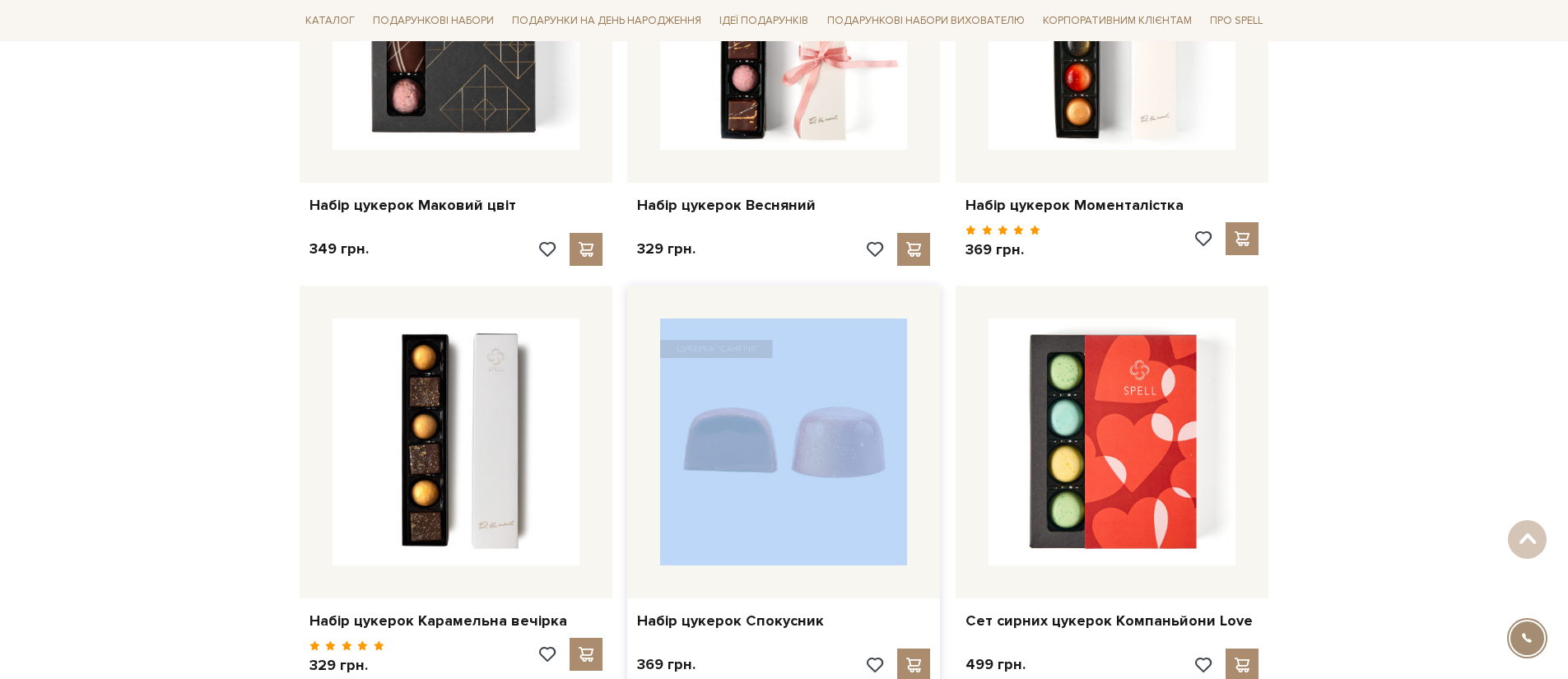
click at [837, 334] on div at bounding box center [783, 441] width 313 height 312
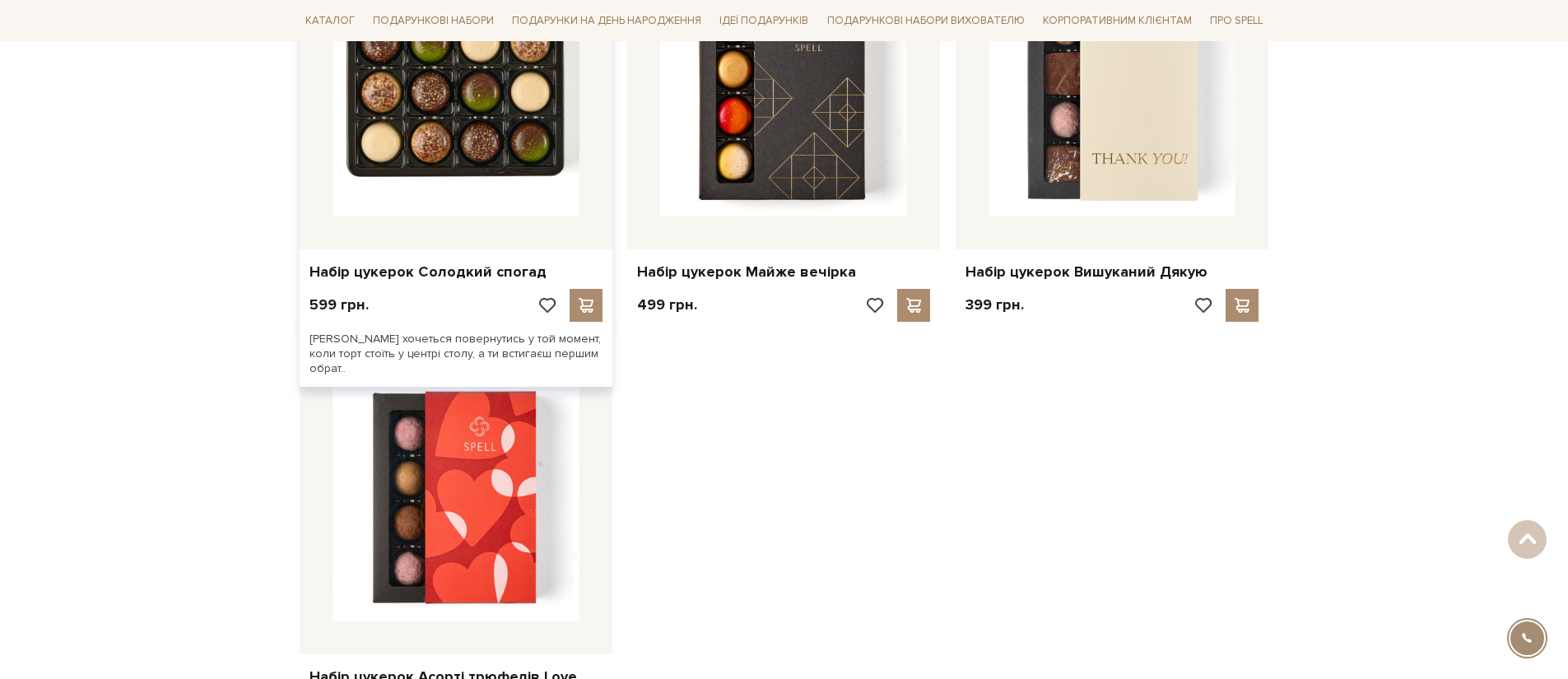
scroll to position [9214, 0]
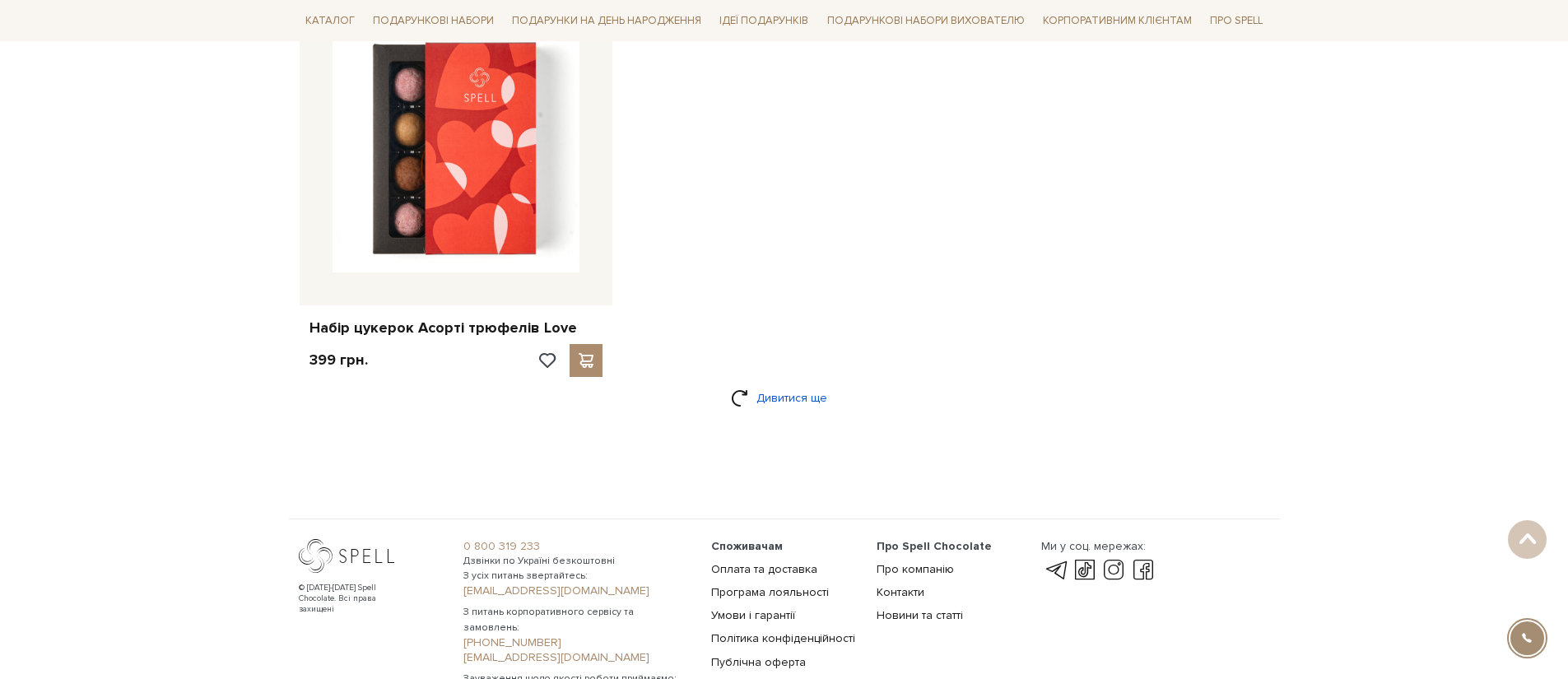
click at [784, 401] on link "Дивитися ще" at bounding box center [784, 398] width 107 height 29
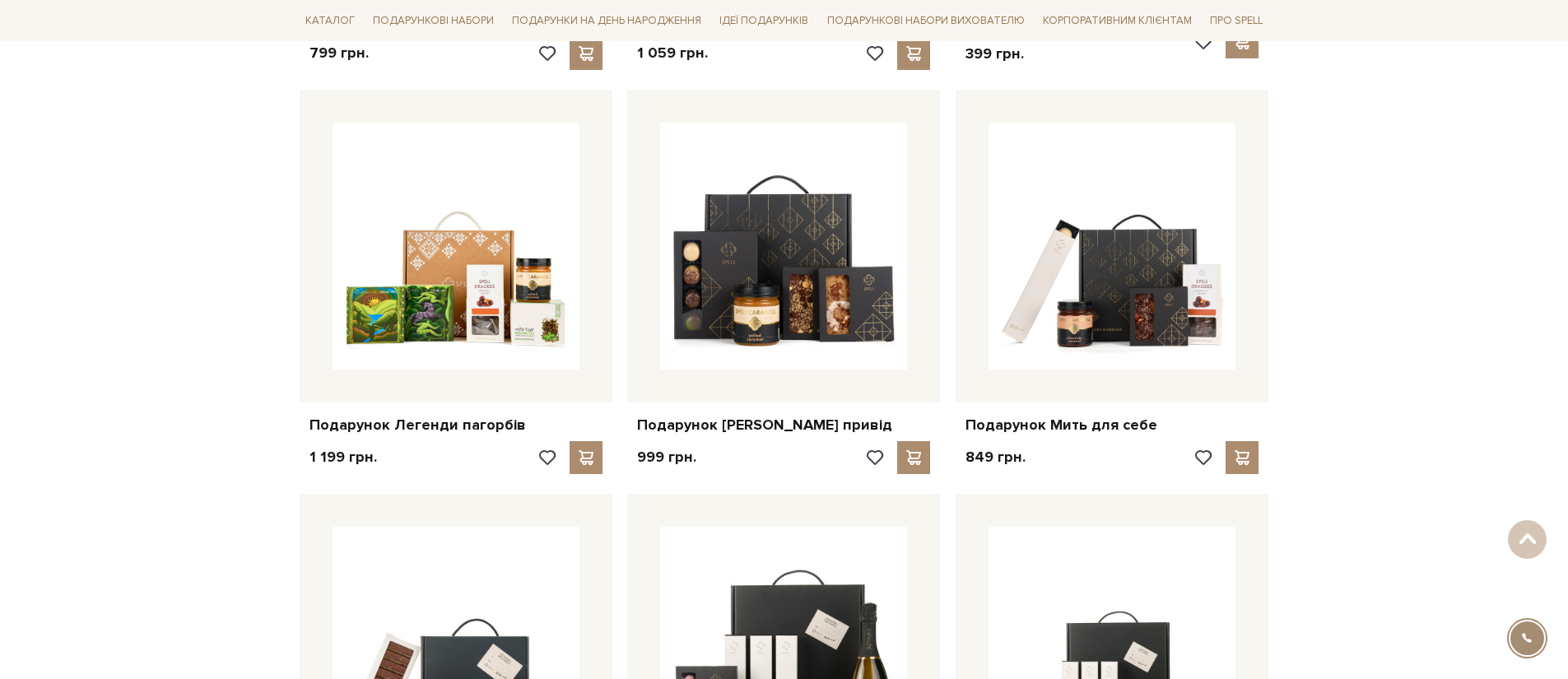
scroll to position [11383, 0]
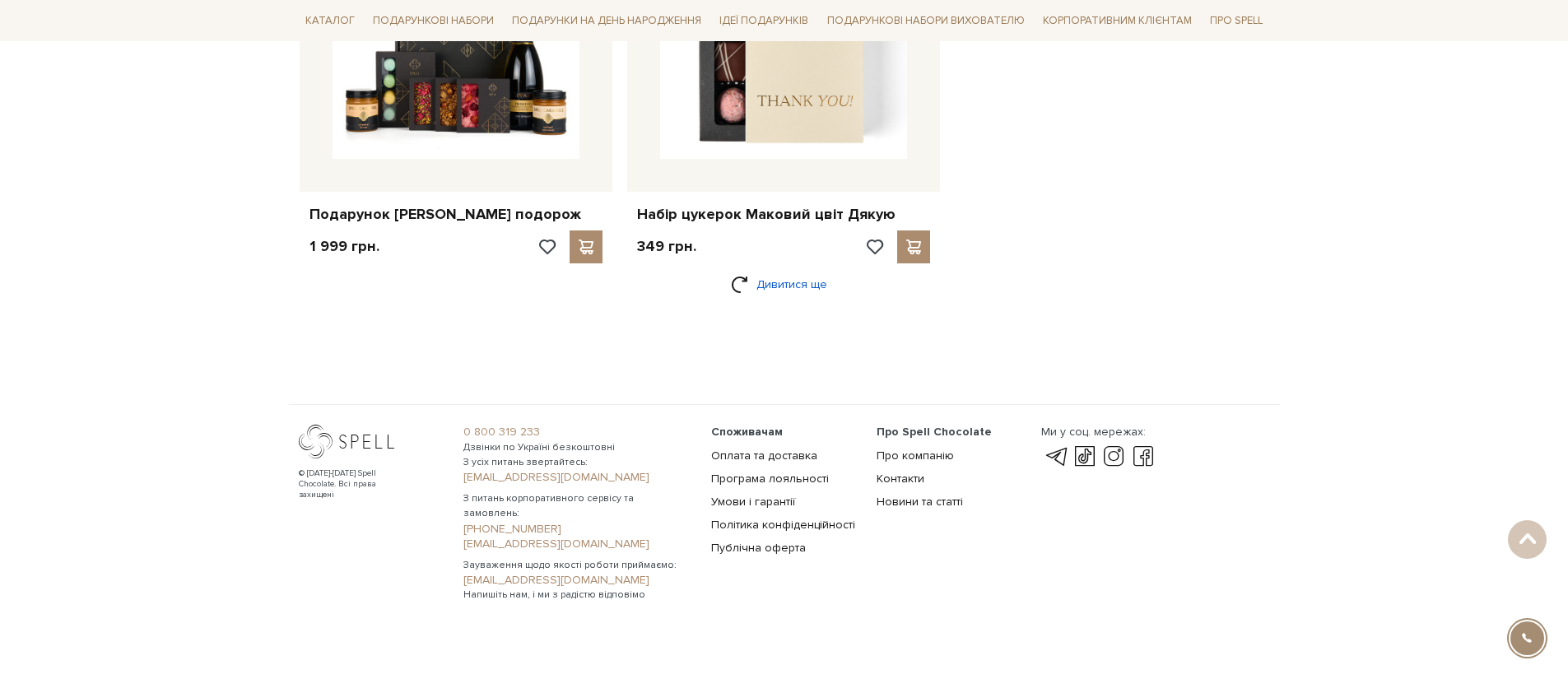
click at [748, 284] on link "Дивитися ще" at bounding box center [784, 284] width 107 height 29
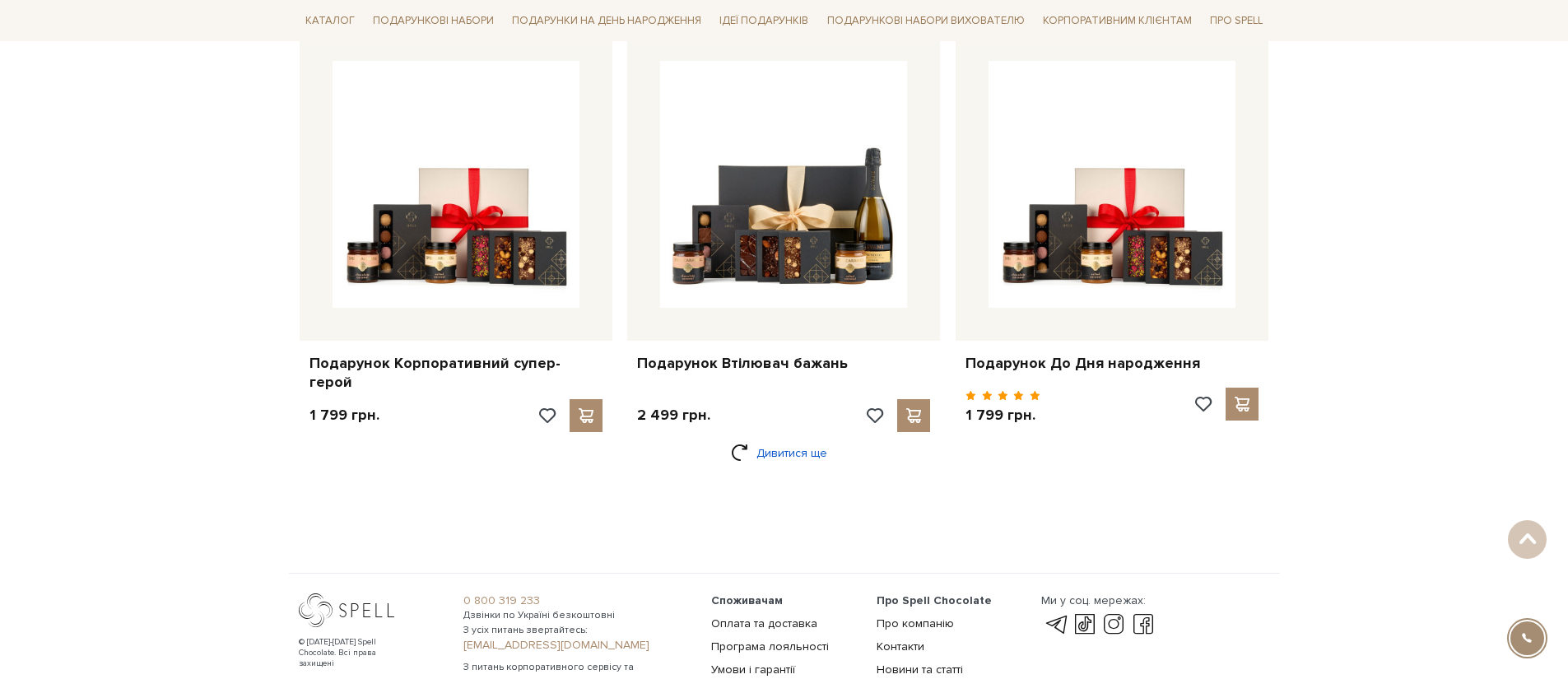
click at [762, 447] on link "Дивитися ще" at bounding box center [784, 453] width 107 height 29
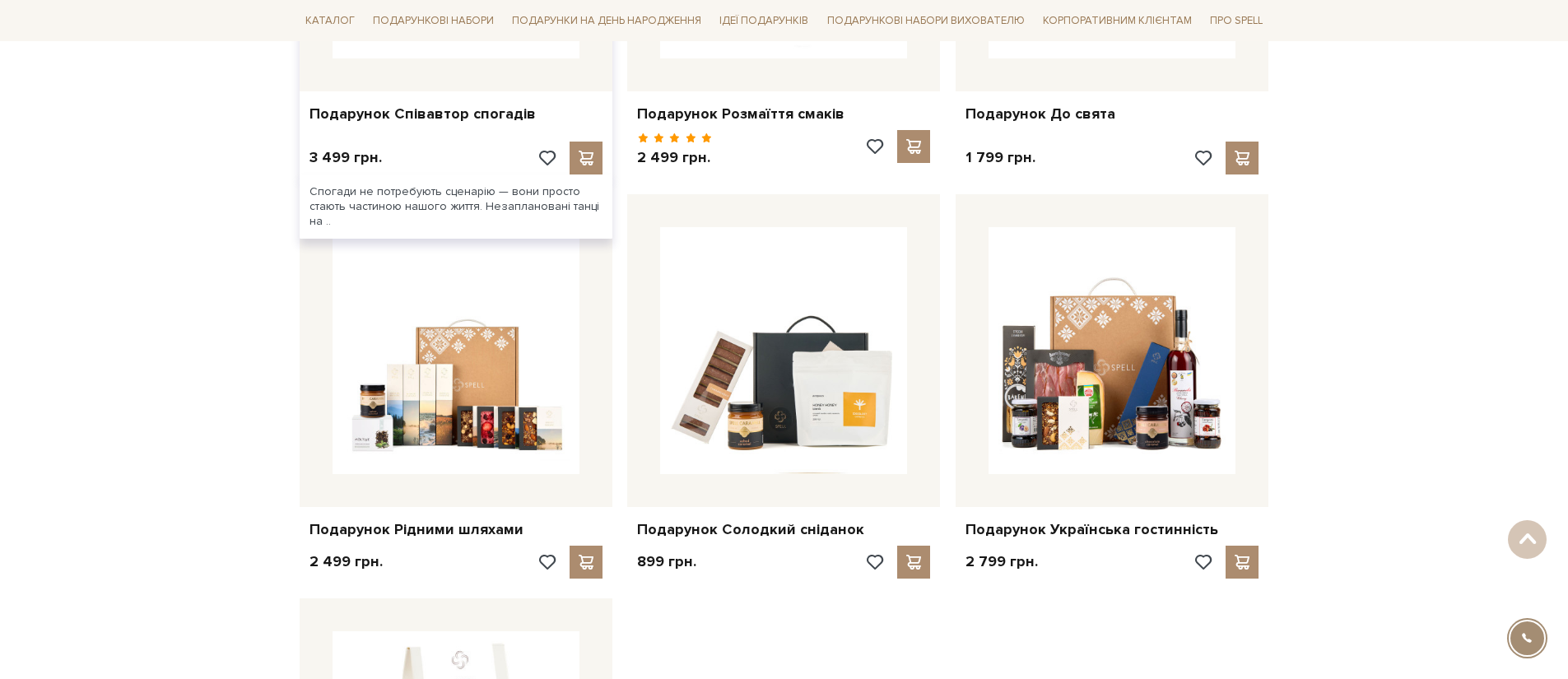
scroll to position [15655, 0]
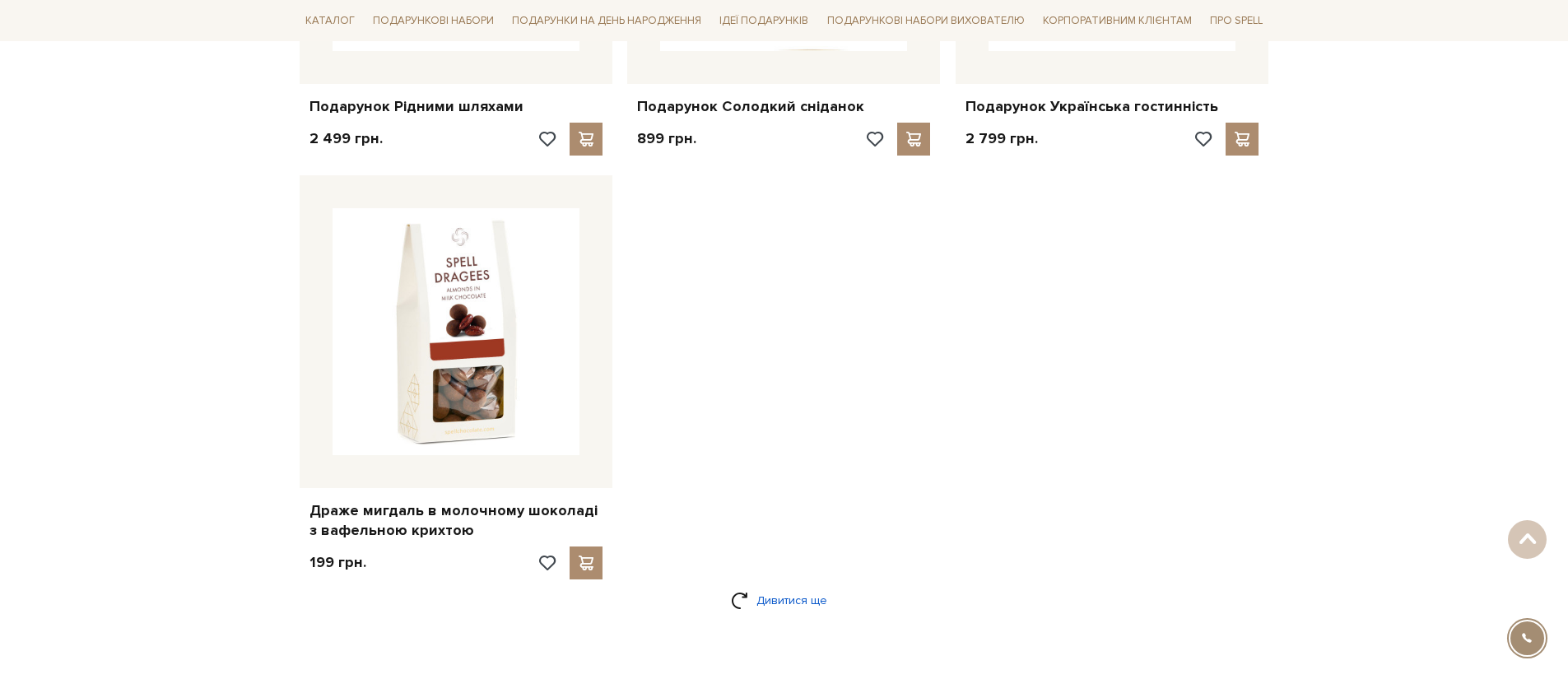
click at [777, 586] on link "Дивитися ще" at bounding box center [784, 600] width 107 height 29
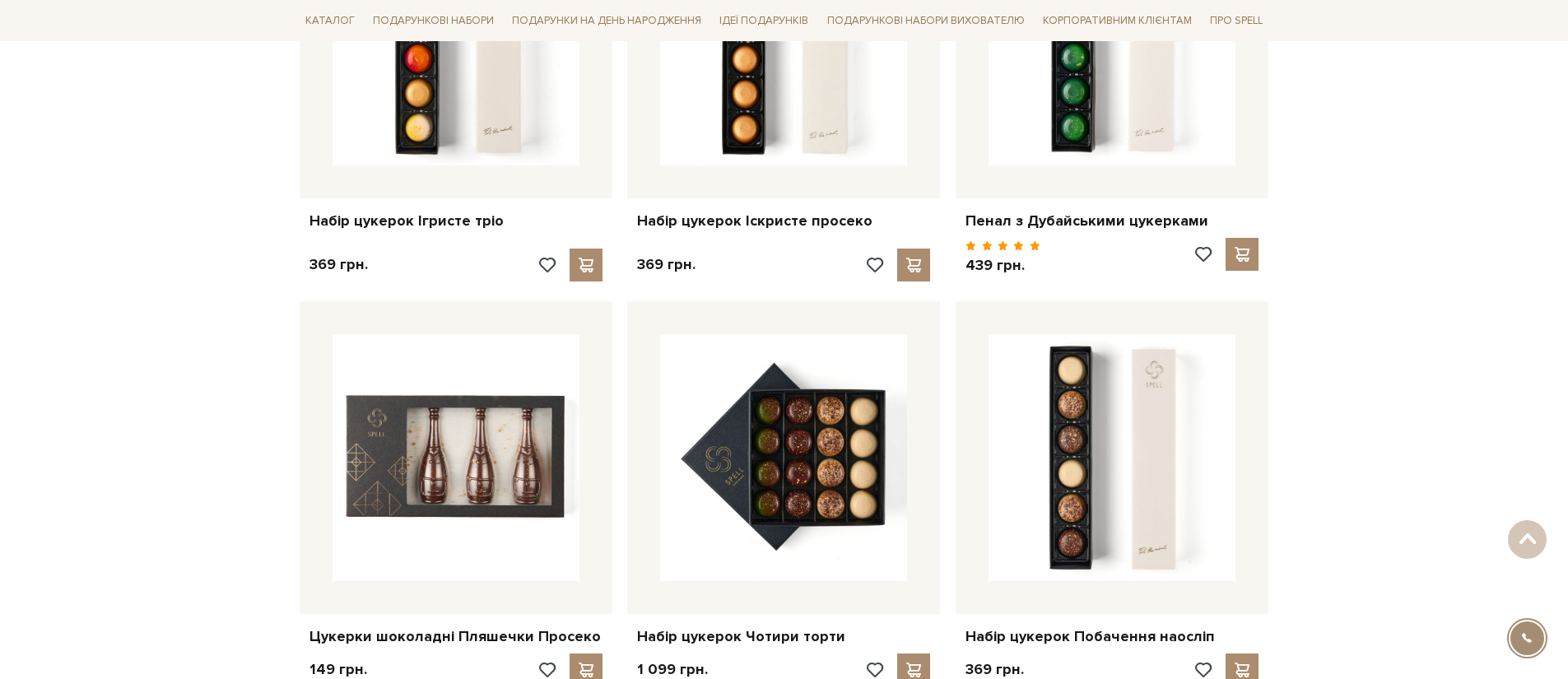
scroll to position [7589, 0]
